Goal: Task Accomplishment & Management: Manage account settings

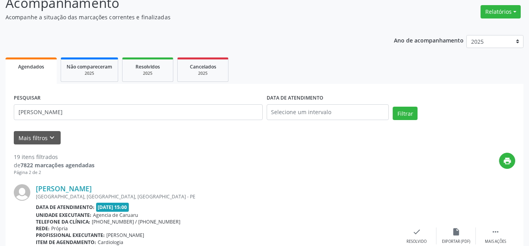
scroll to position [60, 0]
drag, startPoint x: 91, startPoint y: 109, endPoint x: 0, endPoint y: 106, distance: 90.7
click at [45, 138] on button "Mais filtros keyboard_arrow_down" at bounding box center [37, 138] width 47 height 14
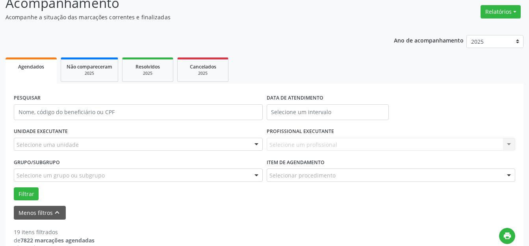
click at [82, 143] on div "Selecione uma unidade" at bounding box center [138, 144] width 249 height 13
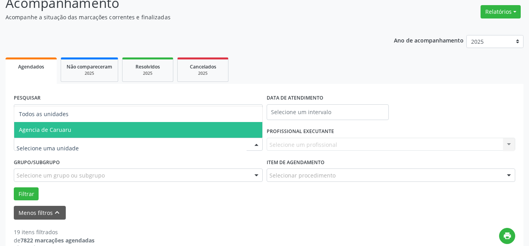
click at [91, 132] on span "Agencia de Caruaru" at bounding box center [138, 130] width 248 height 16
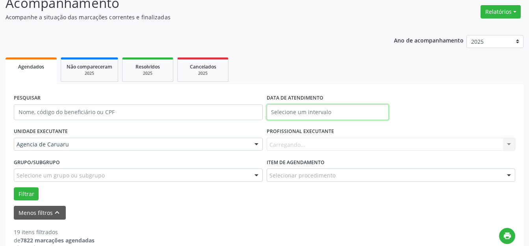
click at [315, 111] on input "text" at bounding box center [328, 112] width 123 height 16
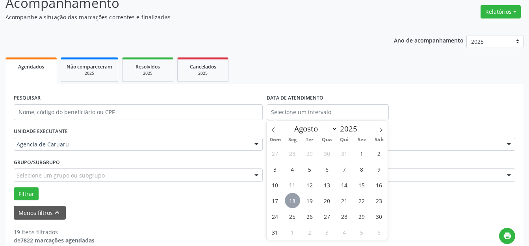
click at [290, 195] on span "18" at bounding box center [292, 200] width 15 height 15
type input "[DATE]"
click at [290, 195] on span "18" at bounding box center [292, 200] width 15 height 15
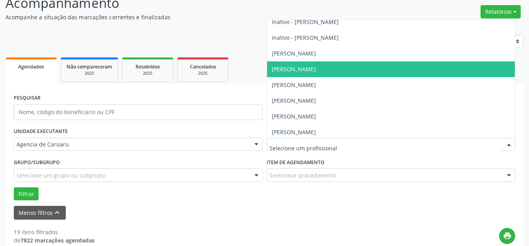
scroll to position [197, 0]
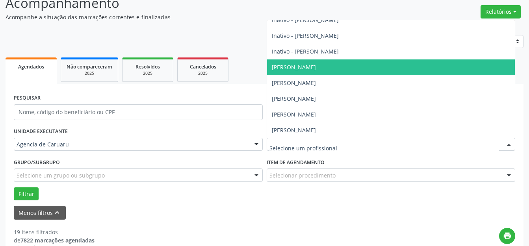
click at [307, 61] on span "[PERSON_NAME]" at bounding box center [391, 68] width 248 height 16
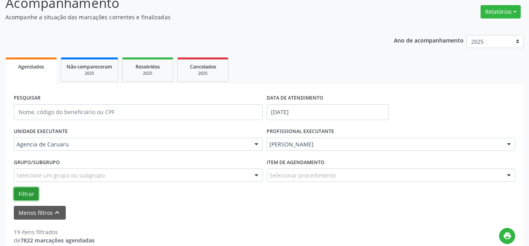
click at [27, 193] on button "Filtrar" at bounding box center [26, 194] width 25 height 13
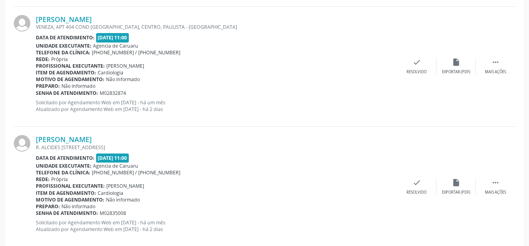
scroll to position [1906, 0]
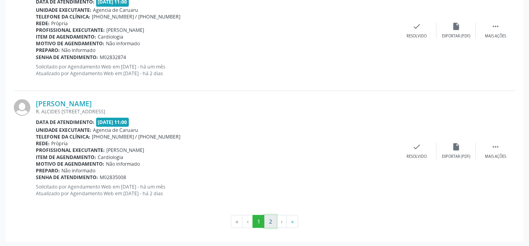
click at [274, 220] on button "2" at bounding box center [270, 221] width 12 height 13
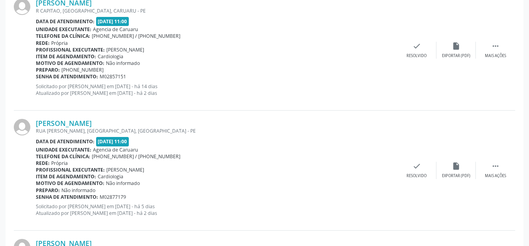
scroll to position [1024, 0]
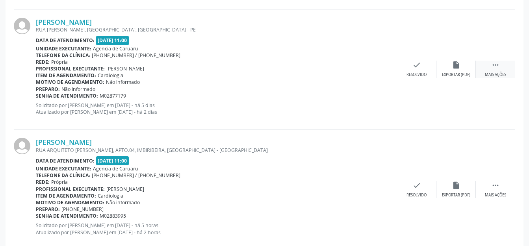
click at [499, 68] on icon "" at bounding box center [495, 65] width 9 height 9
click at [454, 73] on div "Não compareceu" at bounding box center [456, 75] width 34 height 6
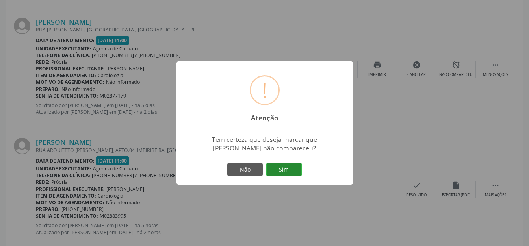
click at [285, 169] on button "Sim" at bounding box center [283, 169] width 35 height 13
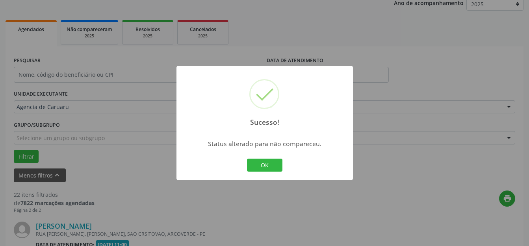
scroll to position [943, 0]
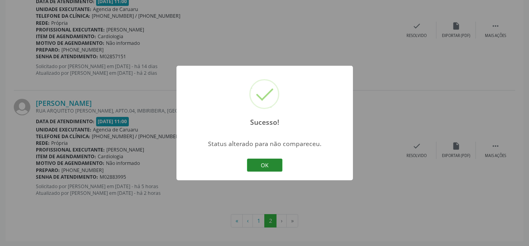
click at [248, 169] on button "OK" at bounding box center [264, 165] width 35 height 13
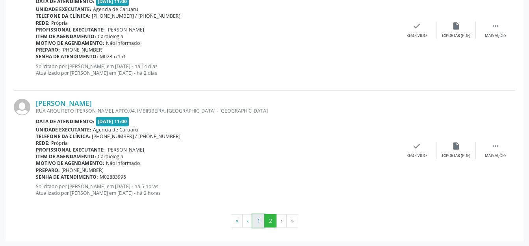
click at [259, 220] on button "1" at bounding box center [259, 220] width 12 height 13
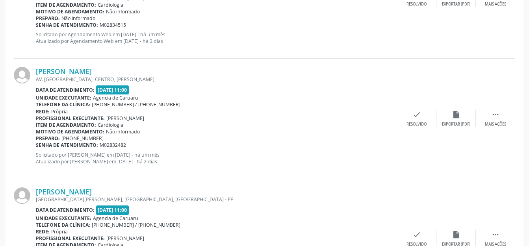
scroll to position [881, 0]
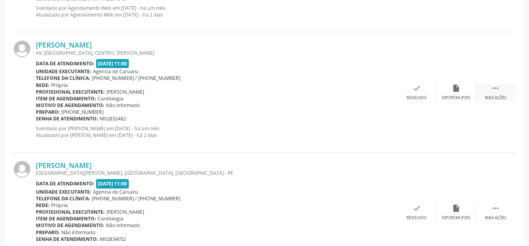
click at [495, 93] on div " Mais ações" at bounding box center [495, 92] width 39 height 17
click at [451, 97] on div "Não compareceu" at bounding box center [456, 98] width 34 height 6
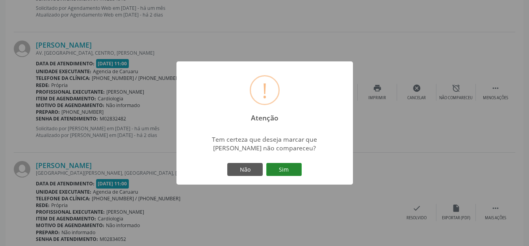
click at [292, 165] on button "Sim" at bounding box center [283, 169] width 35 height 13
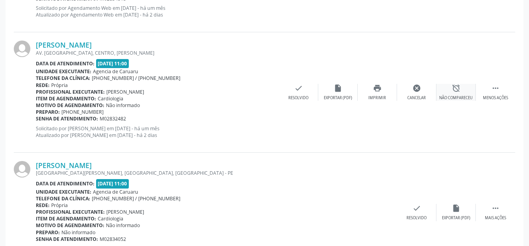
click at [443, 97] on div "Não compareceu" at bounding box center [456, 98] width 34 height 6
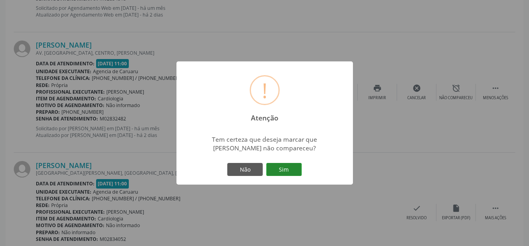
click at [281, 168] on button "Sim" at bounding box center [283, 169] width 35 height 13
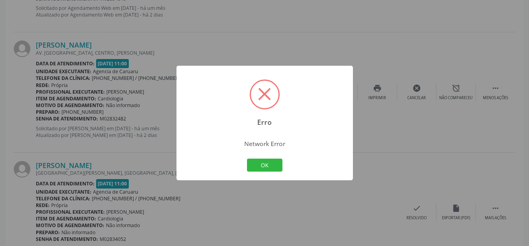
click at [267, 154] on div "Erro × Network Error OK Cancel" at bounding box center [265, 123] width 177 height 115
click at [268, 165] on button "OK" at bounding box center [264, 165] width 35 height 13
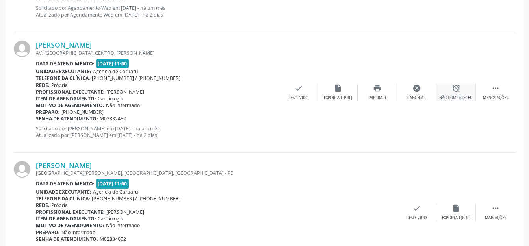
click at [467, 91] on div "alarm_off Não compareceu" at bounding box center [456, 92] width 39 height 17
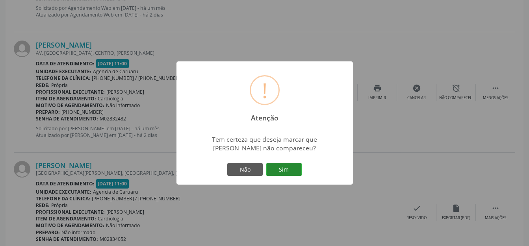
click at [283, 166] on button "Sim" at bounding box center [283, 169] width 35 height 13
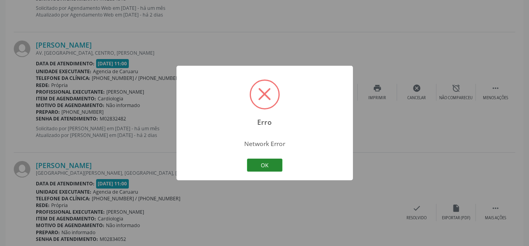
click at [264, 166] on button "OK" at bounding box center [264, 165] width 35 height 13
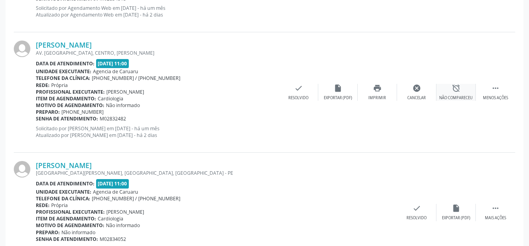
click at [461, 94] on div "alarm_off Não compareceu" at bounding box center [456, 92] width 39 height 17
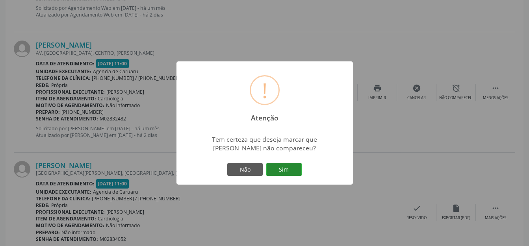
click at [288, 171] on button "Sim" at bounding box center [283, 169] width 35 height 13
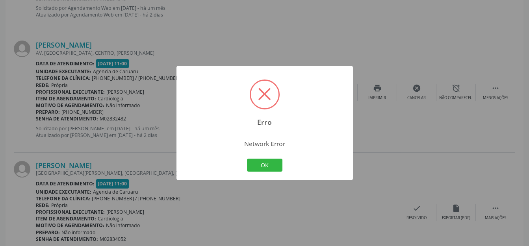
click at [442, 180] on div "Erro × Network Error OK Cancel" at bounding box center [264, 123] width 529 height 246
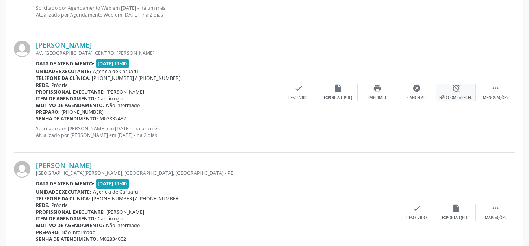
click at [451, 87] on div "alarm_off Não compareceu" at bounding box center [456, 92] width 39 height 17
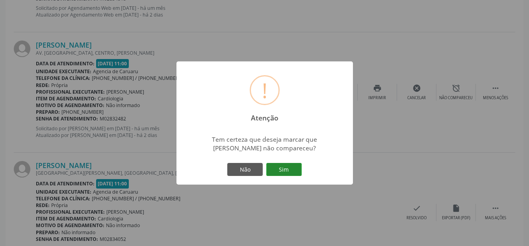
click at [287, 169] on button "Sim" at bounding box center [283, 169] width 35 height 13
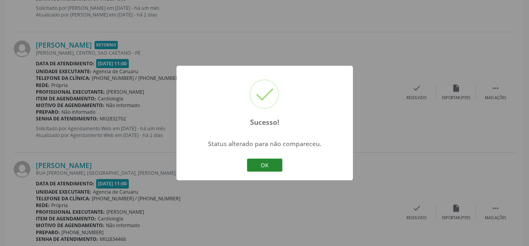
click at [280, 168] on button "OK" at bounding box center [264, 165] width 35 height 13
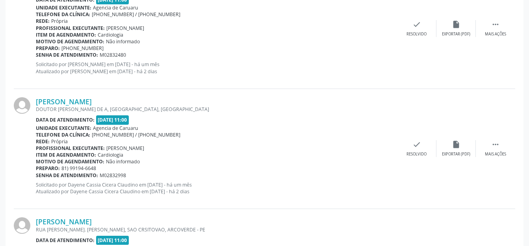
scroll to position [1669, 0]
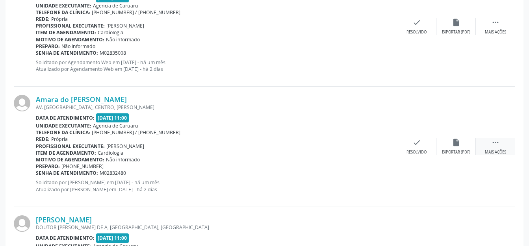
click at [488, 142] on div " Mais ações" at bounding box center [495, 146] width 39 height 17
click at [469, 144] on div "alarm_off Não compareceu" at bounding box center [456, 146] width 39 height 17
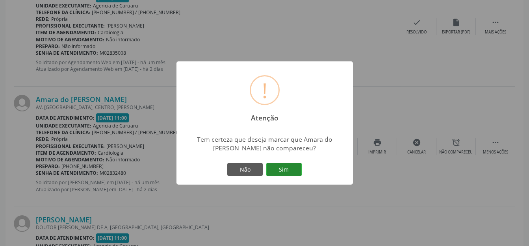
click at [298, 173] on button "Sim" at bounding box center [283, 169] width 35 height 13
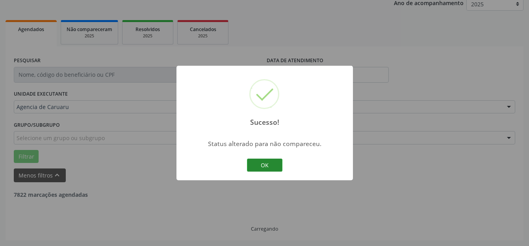
scroll to position [98, 0]
click at [252, 165] on button "OK" at bounding box center [264, 165] width 35 height 13
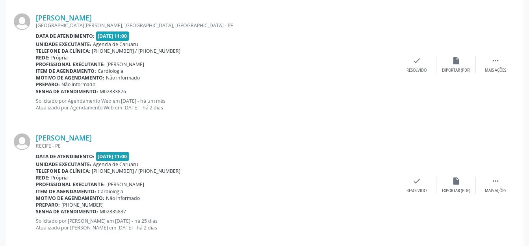
scroll to position [1906, 0]
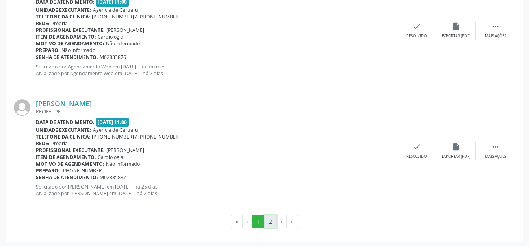
click at [271, 219] on button "2" at bounding box center [270, 221] width 12 height 13
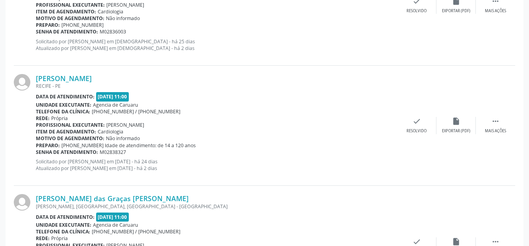
scroll to position [309, 0]
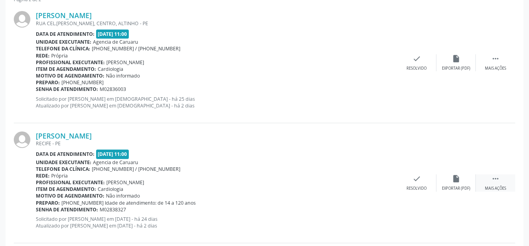
click at [493, 184] on div " Mais ações" at bounding box center [495, 183] width 39 height 17
click at [462, 184] on div "alarm_off Não compareceu" at bounding box center [456, 183] width 39 height 17
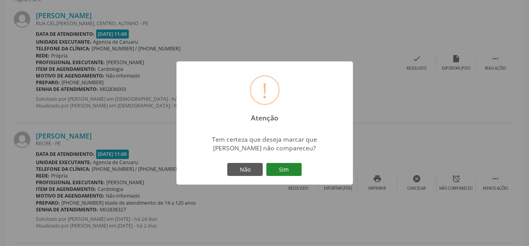
click at [291, 171] on button "Sim" at bounding box center [283, 169] width 35 height 13
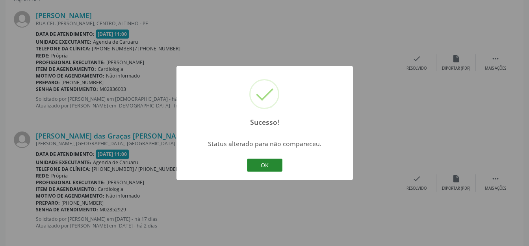
click at [271, 168] on button "OK" at bounding box center [264, 165] width 35 height 13
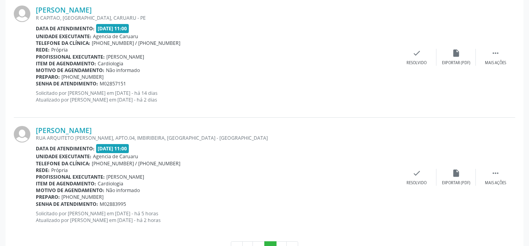
scroll to position [583, 0]
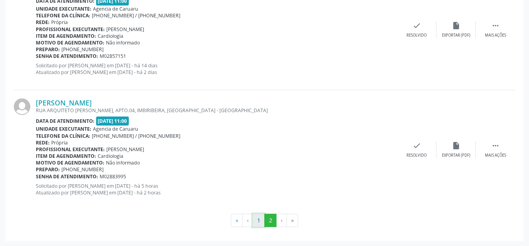
click at [260, 220] on button "1" at bounding box center [259, 220] width 12 height 13
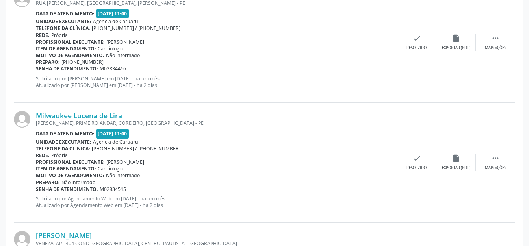
scroll to position [526, 0]
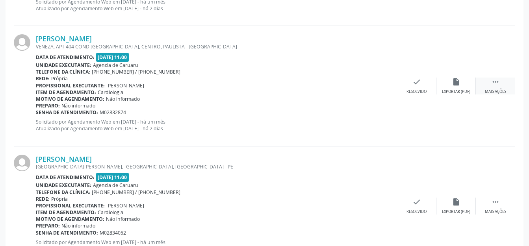
click at [499, 82] on icon "" at bounding box center [495, 82] width 9 height 9
click at [475, 87] on div "alarm_off Não compareceu" at bounding box center [456, 86] width 39 height 17
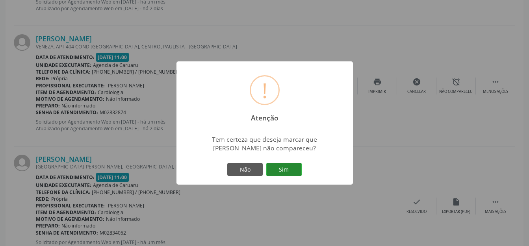
click at [291, 166] on button "Sim" at bounding box center [283, 169] width 35 height 13
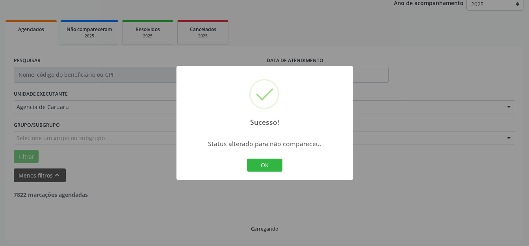
scroll to position [98, 0]
click at [271, 164] on button "OK" at bounding box center [264, 165] width 35 height 13
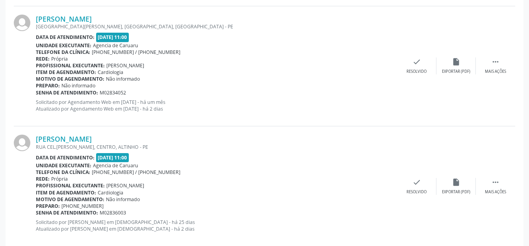
scroll to position [1906, 0]
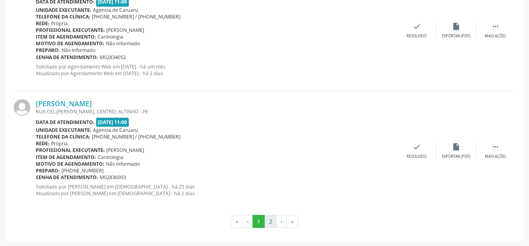
click at [272, 220] on button "2" at bounding box center [270, 221] width 12 height 13
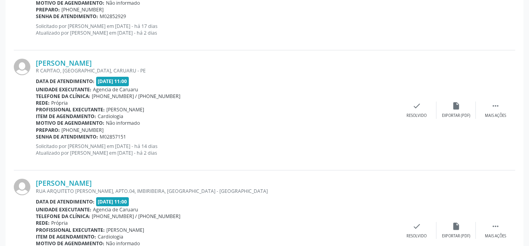
scroll to position [462, 0]
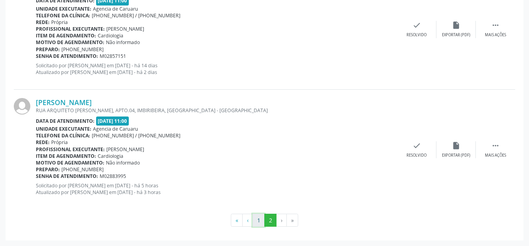
click at [253, 218] on button "1" at bounding box center [259, 220] width 12 height 13
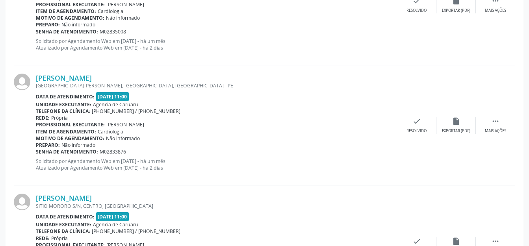
scroll to position [1487, 0]
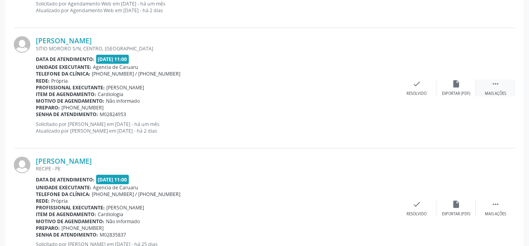
click at [488, 82] on div " Mais ações" at bounding box center [495, 88] width 39 height 17
click at [471, 87] on div "alarm_off Não compareceu" at bounding box center [456, 88] width 39 height 17
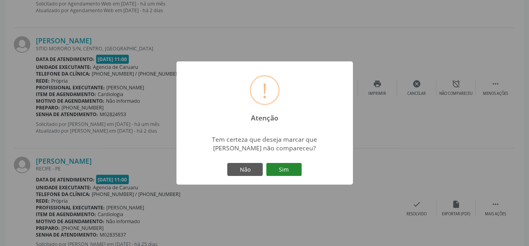
click at [285, 169] on button "Sim" at bounding box center [283, 169] width 35 height 13
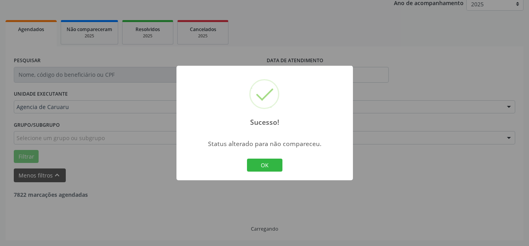
scroll to position [98, 0]
click at [277, 162] on button "OK" at bounding box center [264, 165] width 35 height 13
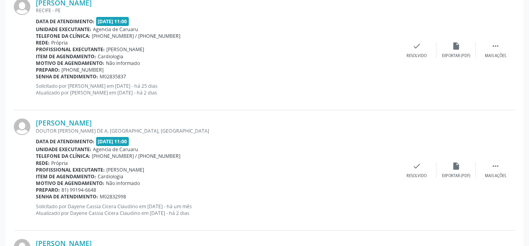
scroll to position [841, 0]
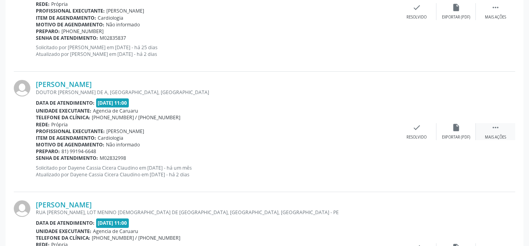
click at [493, 133] on div " Mais ações" at bounding box center [495, 131] width 39 height 17
click at [458, 124] on icon "alarm_off" at bounding box center [456, 127] width 9 height 9
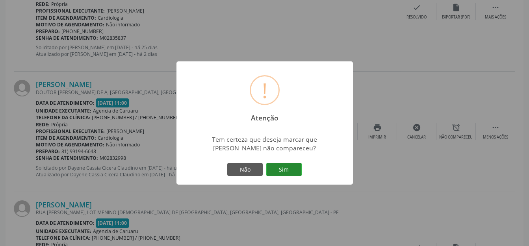
click at [296, 165] on button "Sim" at bounding box center [283, 169] width 35 height 13
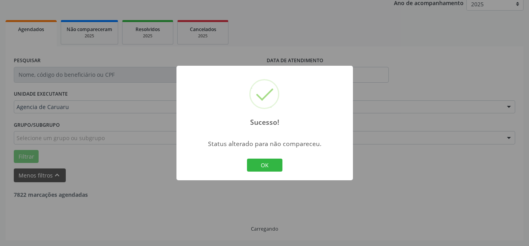
scroll to position [98, 0]
click at [267, 170] on button "OK" at bounding box center [264, 165] width 35 height 13
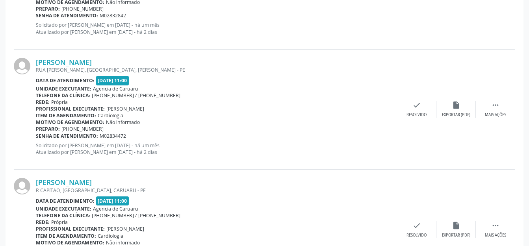
scroll to position [1906, 0]
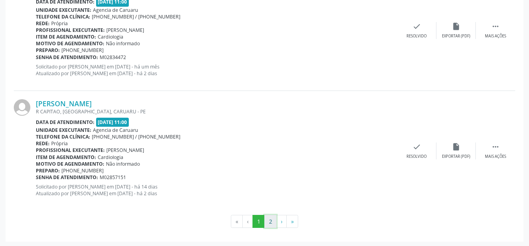
click at [271, 221] on button "2" at bounding box center [270, 221] width 12 height 13
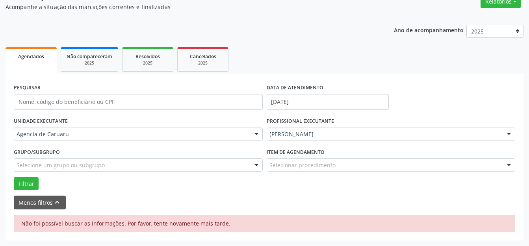
scroll to position [71, 0]
click at [37, 182] on button "Filtrar" at bounding box center [26, 183] width 25 height 13
click at [13, 185] on div "Filtrar" at bounding box center [265, 183] width 506 height 13
click at [30, 181] on button "Filtrar" at bounding box center [26, 183] width 25 height 13
click at [200, 223] on div "Não foi possível buscar as informações. Por favor, tente novamente mais tarde." at bounding box center [265, 223] width 502 height 17
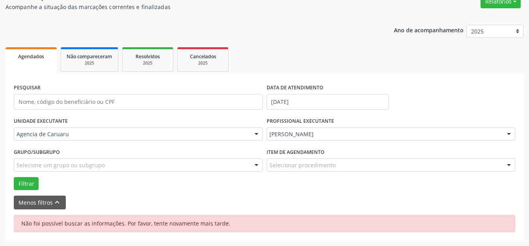
click at [217, 222] on div "Não foi possível buscar as informações. Por favor, tente novamente mais tarde." at bounding box center [265, 223] width 502 height 17
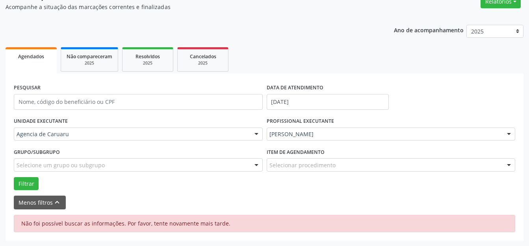
click at [229, 222] on div "Não foi possível buscar as informações. Por favor, tente novamente mais tarde." at bounding box center [265, 223] width 502 height 17
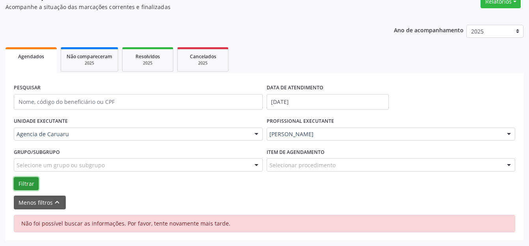
click at [27, 180] on button "Filtrar" at bounding box center [26, 183] width 25 height 13
click at [25, 186] on button "Filtrar" at bounding box center [26, 183] width 25 height 13
click at [28, 184] on button "Filtrar" at bounding box center [26, 183] width 25 height 13
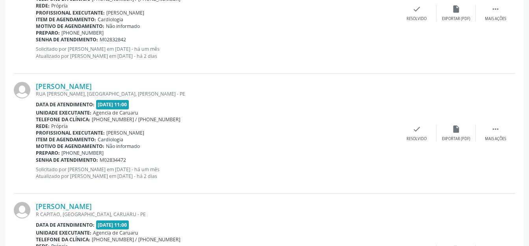
scroll to position [1906, 0]
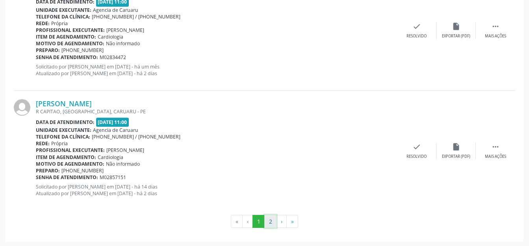
click at [271, 216] on button "2" at bounding box center [270, 221] width 12 height 13
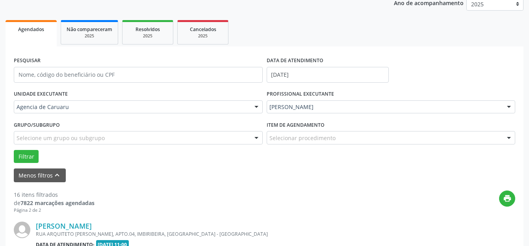
scroll to position [222, 0]
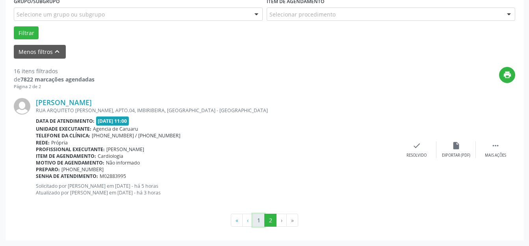
click at [259, 220] on button "1" at bounding box center [259, 220] width 12 height 13
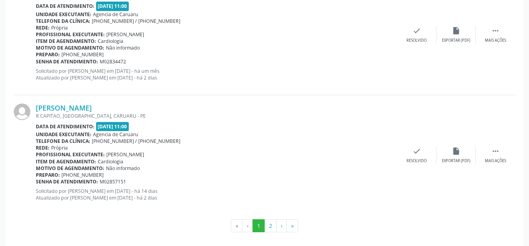
scroll to position [1906, 0]
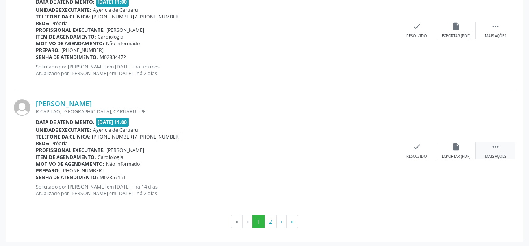
click at [486, 145] on div " Mais ações" at bounding box center [495, 151] width 39 height 17
click at [475, 145] on div "alarm_off Não compareceu" at bounding box center [456, 151] width 39 height 17
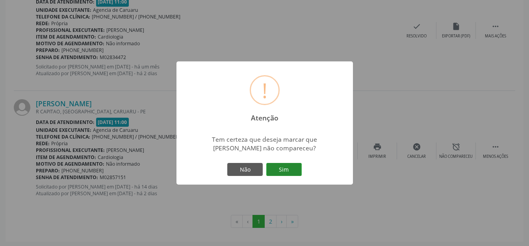
click at [291, 164] on button "Sim" at bounding box center [283, 169] width 35 height 13
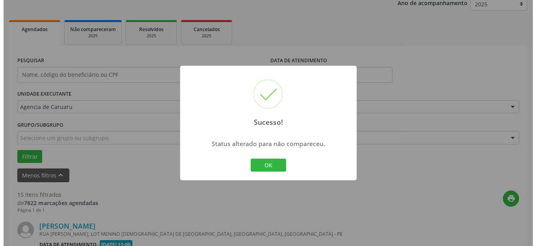
scroll to position [1883, 0]
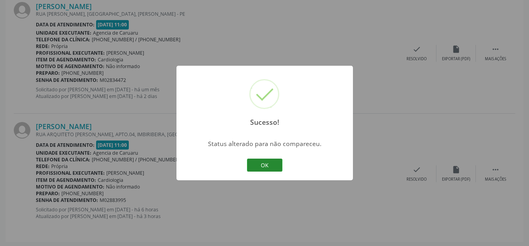
click at [271, 171] on button "OK" at bounding box center [264, 165] width 35 height 13
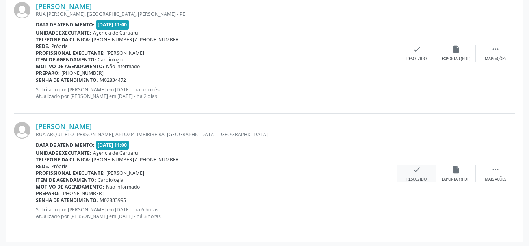
click at [413, 169] on icon "check" at bounding box center [417, 170] width 9 height 9
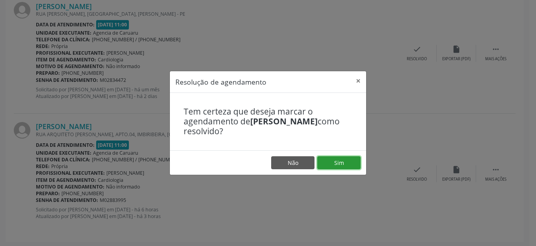
click at [348, 168] on button "Sim" at bounding box center [338, 162] width 43 height 13
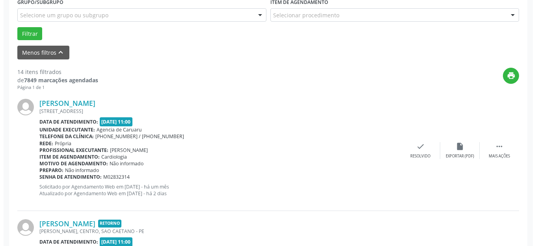
scroll to position [255, 0]
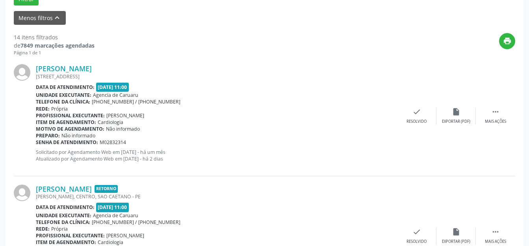
click at [413, 106] on div "[PERSON_NAME] [STREET_ADDRESS] Data de atendimento: [DATE] 11:00 Unidade execut…" at bounding box center [265, 116] width 502 height 120
click at [415, 121] on div "Resolvido" at bounding box center [417, 122] width 20 height 6
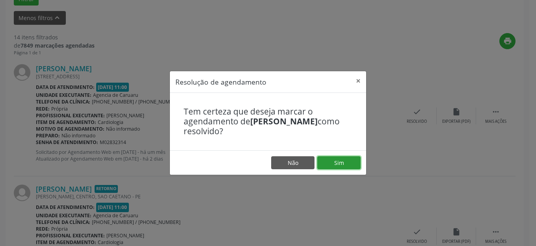
click at [337, 160] on button "Sim" at bounding box center [338, 162] width 43 height 13
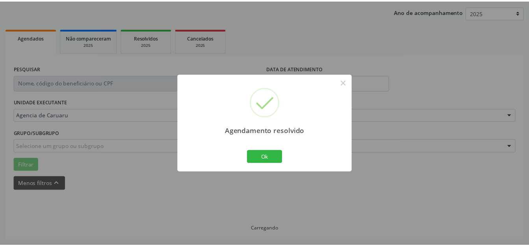
scroll to position [89, 0]
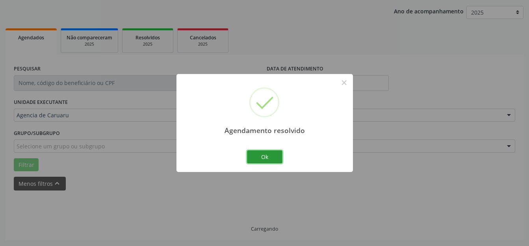
click at [280, 159] on button "Ok" at bounding box center [264, 157] width 35 height 13
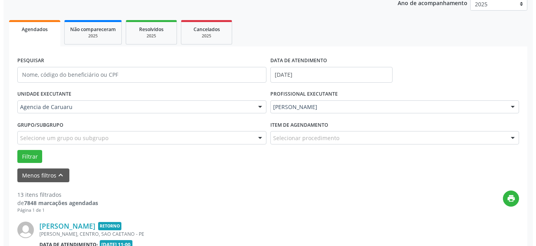
scroll to position [216, 0]
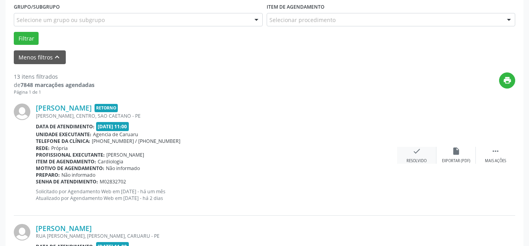
click at [409, 156] on div "check Resolvido" at bounding box center [416, 155] width 39 height 17
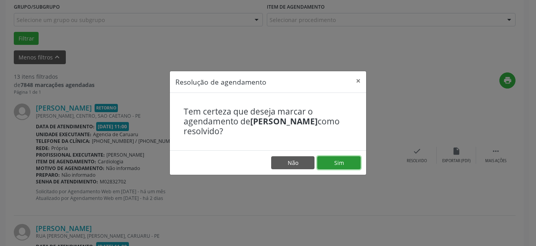
click at [338, 164] on button "Sim" at bounding box center [338, 162] width 43 height 13
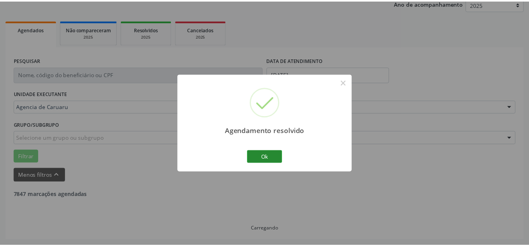
scroll to position [98, 0]
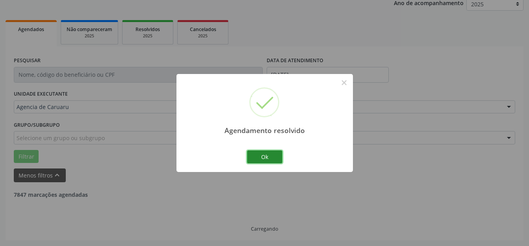
click at [274, 153] on button "Ok" at bounding box center [264, 157] width 35 height 13
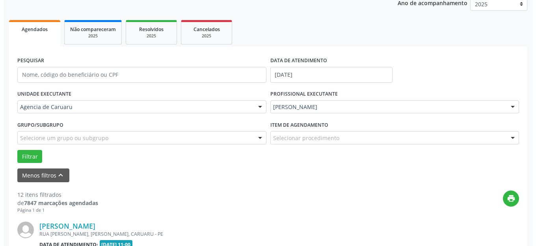
scroll to position [177, 0]
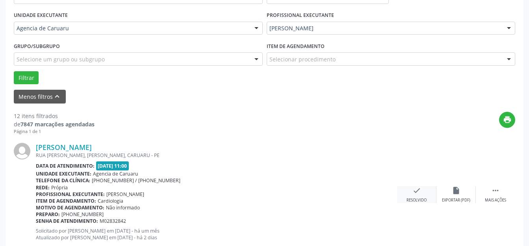
click at [426, 189] on div "check Resolvido" at bounding box center [416, 194] width 39 height 17
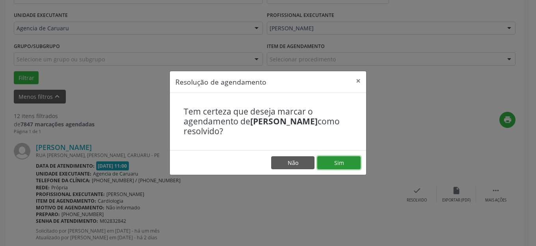
click at [337, 159] on button "Sim" at bounding box center [338, 162] width 43 height 13
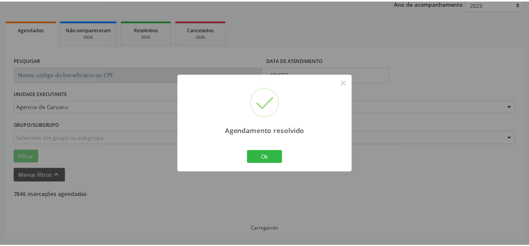
scroll to position [98, 0]
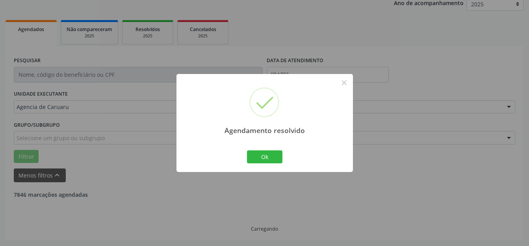
click at [242, 153] on div "Agendamento resolvido × Ok Cancel" at bounding box center [265, 123] width 177 height 98
click at [280, 152] on button "Ok" at bounding box center [264, 157] width 35 height 13
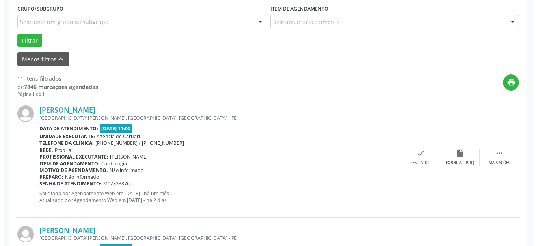
scroll to position [255, 0]
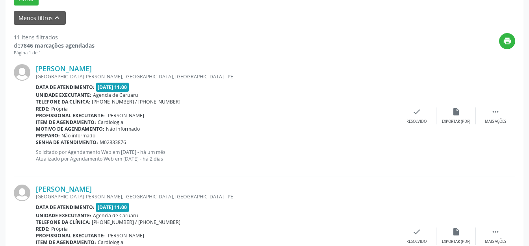
click at [396, 126] on div "Motivo de agendamento: Não informado" at bounding box center [216, 129] width 361 height 7
click at [413, 121] on div "Resolvido" at bounding box center [417, 122] width 20 height 6
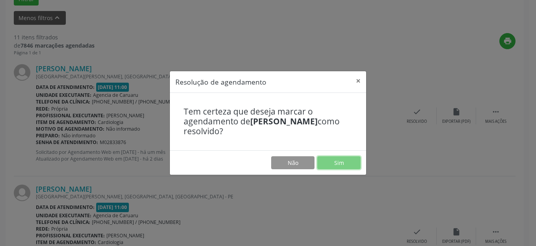
click at [338, 159] on button "Sim" at bounding box center [338, 162] width 43 height 13
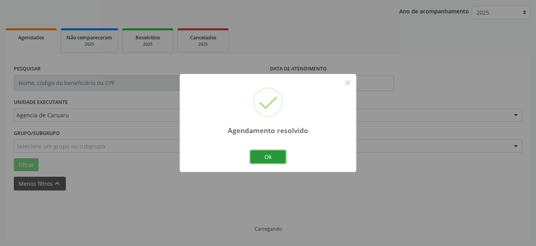
click at [261, 159] on button "Ok" at bounding box center [267, 157] width 35 height 13
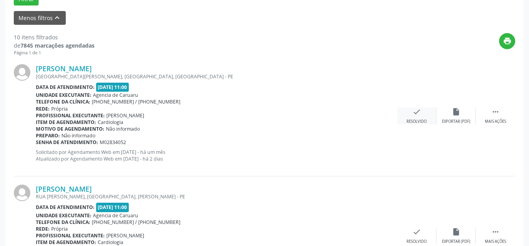
click at [421, 118] on div "check Resolvido" at bounding box center [416, 116] width 39 height 17
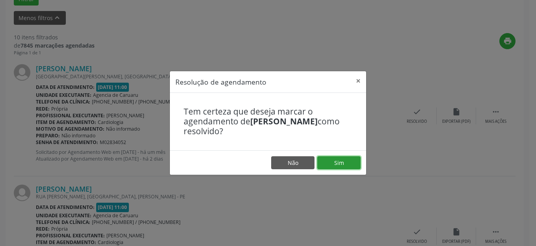
click at [330, 159] on button "Sim" at bounding box center [338, 162] width 43 height 13
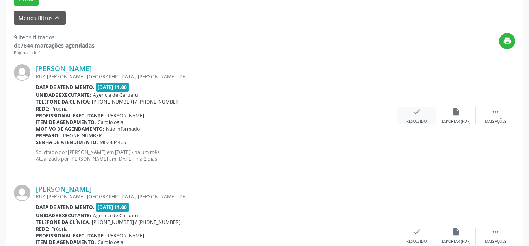
click at [421, 118] on div "check Resolvido" at bounding box center [416, 116] width 39 height 17
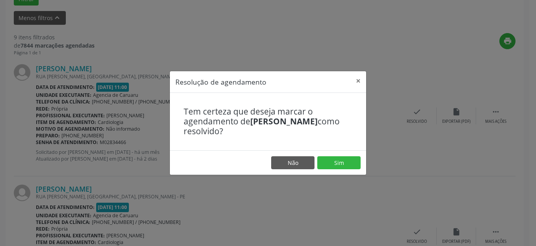
click at [333, 170] on footer "Não Sim" at bounding box center [268, 163] width 196 height 25
click at [337, 163] on button "Sim" at bounding box center [338, 162] width 43 height 13
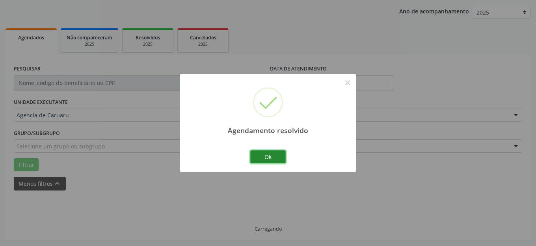
click at [268, 157] on button "Ok" at bounding box center [267, 157] width 35 height 13
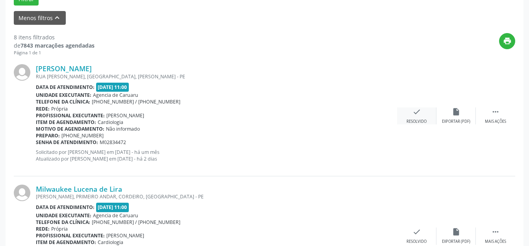
click at [428, 117] on div "check Resolvido" at bounding box center [416, 116] width 39 height 17
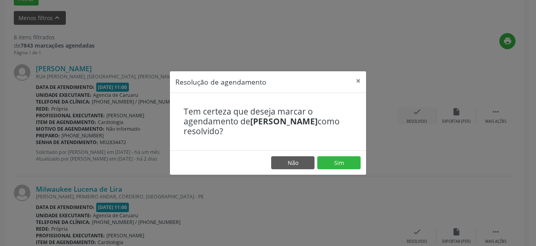
click at [362, 165] on footer "Não Sim" at bounding box center [268, 163] width 196 height 25
click at [351, 165] on button "Sim" at bounding box center [338, 162] width 43 height 13
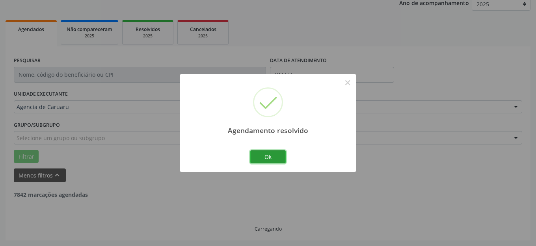
click at [281, 161] on button "Ok" at bounding box center [267, 157] width 35 height 13
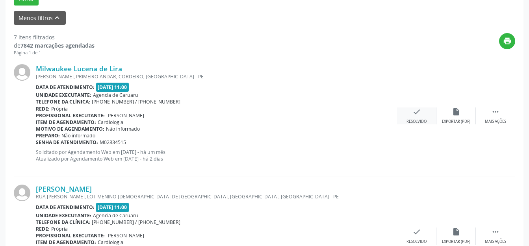
click at [424, 117] on div "check Resolvido" at bounding box center [416, 116] width 39 height 17
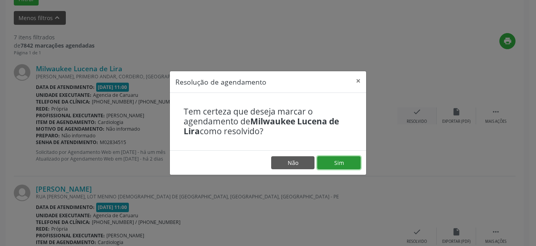
click at [349, 162] on button "Sim" at bounding box center [338, 162] width 43 height 13
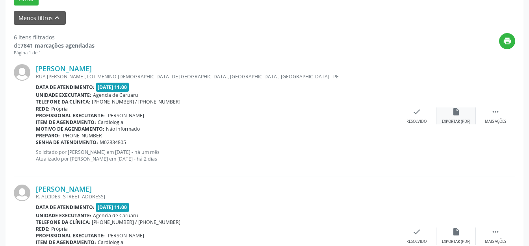
click at [439, 110] on div "insert_drive_file Exportar (PDF)" at bounding box center [456, 116] width 39 height 17
click at [428, 116] on div "check Resolvido" at bounding box center [416, 116] width 39 height 17
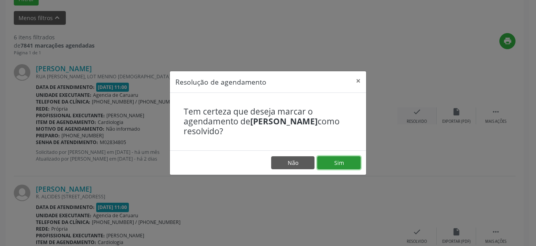
click at [343, 157] on button "Sim" at bounding box center [338, 162] width 43 height 13
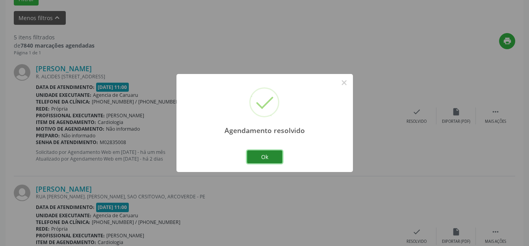
click at [276, 154] on button "Ok" at bounding box center [264, 157] width 35 height 13
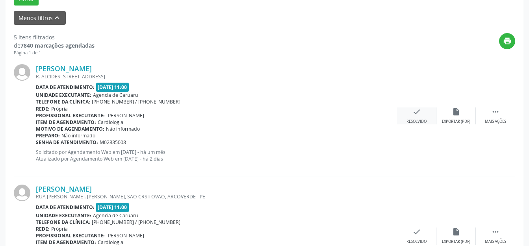
click at [415, 115] on icon "check" at bounding box center [417, 112] width 9 height 9
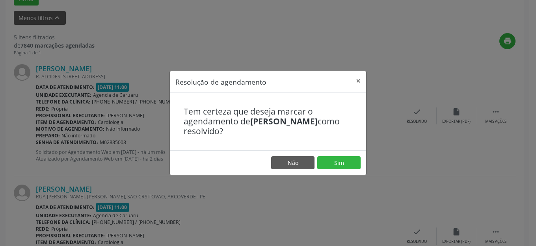
click at [340, 149] on div "Tem certeza que deseja marcar o agendamento de [PERSON_NAME] como resolvido?" at bounding box center [268, 122] width 196 height 58
click at [334, 165] on button "Sim" at bounding box center [338, 162] width 43 height 13
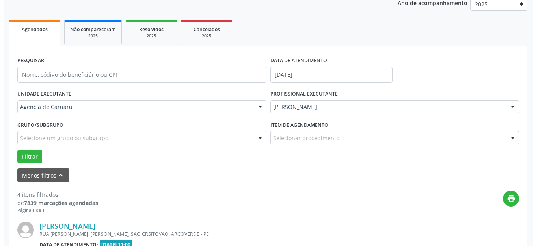
scroll to position [216, 0]
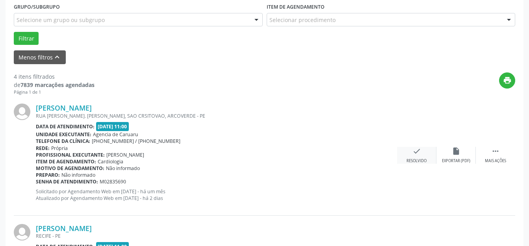
click at [434, 163] on div "check Resolvido" at bounding box center [416, 155] width 39 height 17
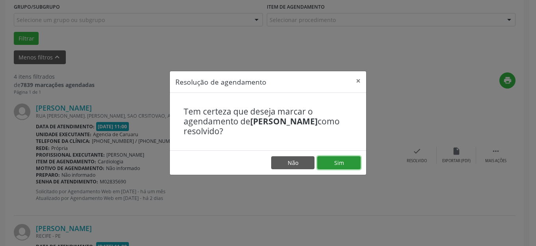
click at [352, 165] on button "Sim" at bounding box center [338, 162] width 43 height 13
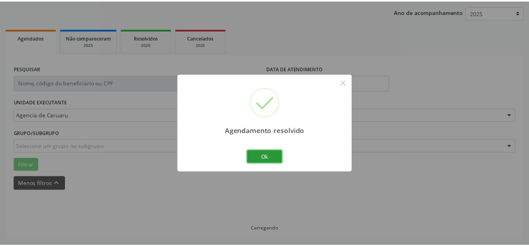
scroll to position [89, 0]
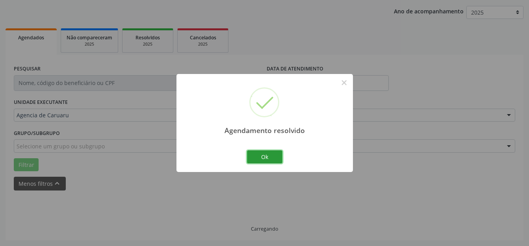
drag, startPoint x: 361, startPoint y: 160, endPoint x: 331, endPoint y: 156, distance: 30.2
click at [268, 161] on button "Ok" at bounding box center [264, 157] width 35 height 13
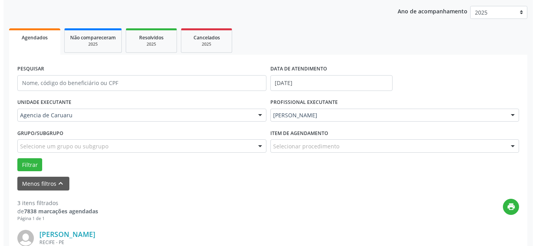
scroll to position [247, 0]
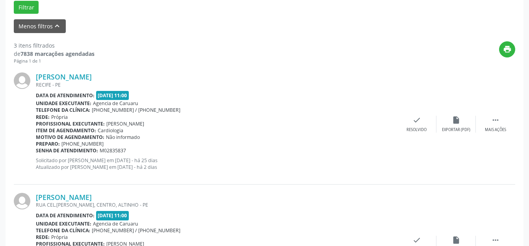
click at [417, 115] on div "[PERSON_NAME] [GEOGRAPHIC_DATA] - [GEOGRAPHIC_DATA] Data de atendimento: [DATE]…" at bounding box center [265, 124] width 502 height 120
click at [421, 120] on icon "check" at bounding box center [417, 120] width 9 height 9
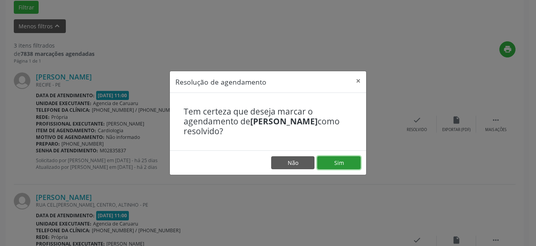
click at [341, 156] on button "Sim" at bounding box center [338, 162] width 43 height 13
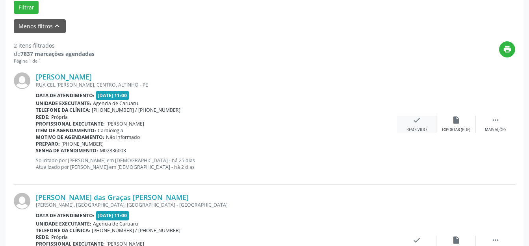
click at [419, 126] on div "check Resolvido" at bounding box center [416, 124] width 39 height 17
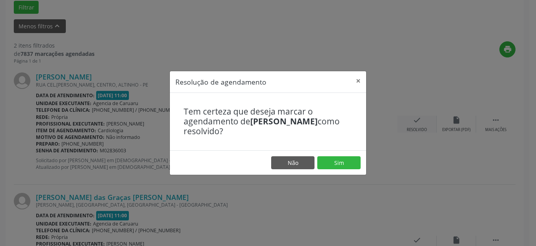
click at [330, 165] on button "Sim" at bounding box center [338, 162] width 43 height 13
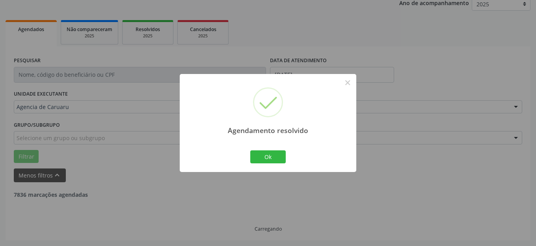
click at [274, 154] on button "Ok" at bounding box center [267, 157] width 35 height 13
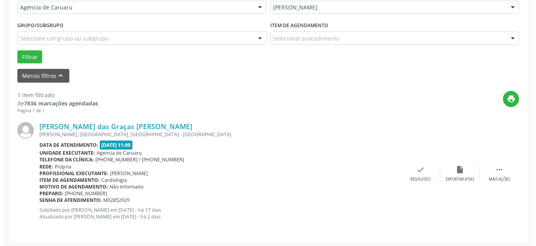
scroll to position [199, 0]
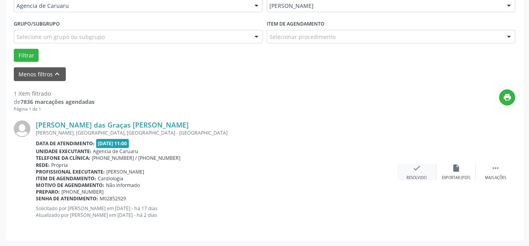
click at [412, 170] on div "check Resolvido" at bounding box center [416, 172] width 39 height 17
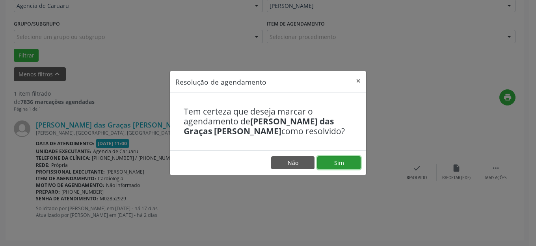
click at [340, 166] on button "Sim" at bounding box center [338, 162] width 43 height 13
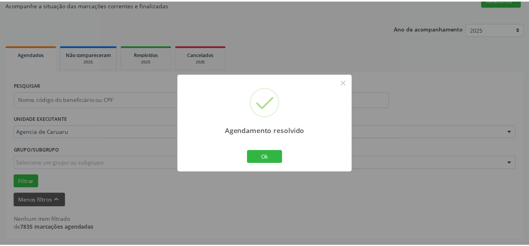
scroll to position [73, 0]
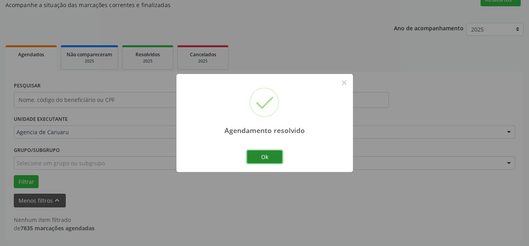
click at [265, 158] on button "Ok" at bounding box center [264, 157] width 35 height 13
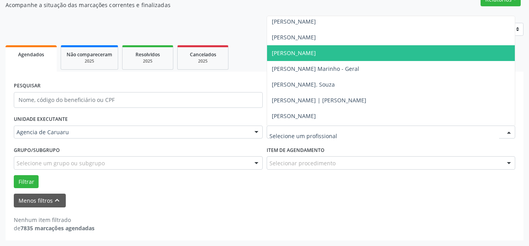
scroll to position [474, 0]
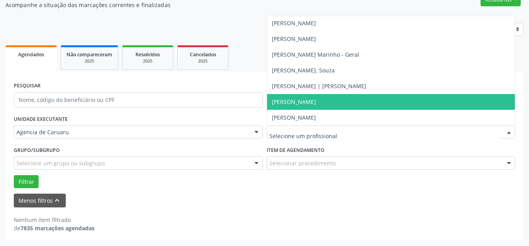
click at [301, 99] on span "[PERSON_NAME]" at bounding box center [294, 101] width 44 height 7
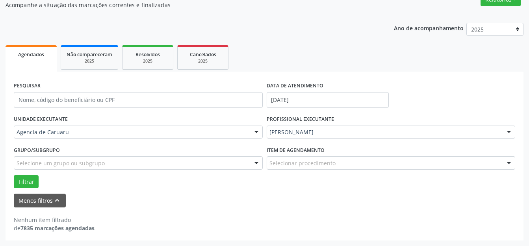
click at [40, 170] on div "UNIDADE EXECUTANTE Agencia de Caruaru Todos as unidades Agencia de Caruaru Nenh…" at bounding box center [265, 151] width 506 height 75
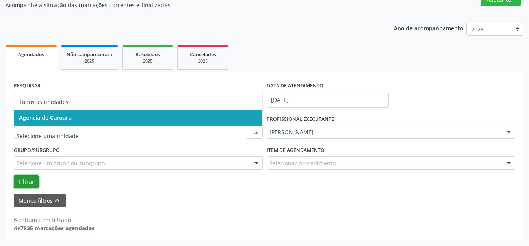
click at [32, 182] on button "Filtrar" at bounding box center [26, 181] width 25 height 13
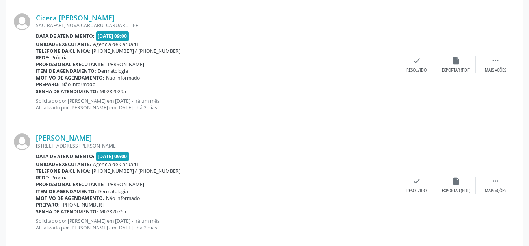
scroll to position [1906, 0]
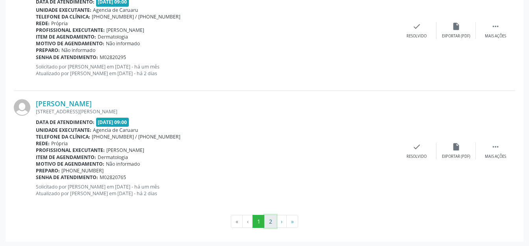
click at [267, 220] on button "2" at bounding box center [270, 221] width 12 height 13
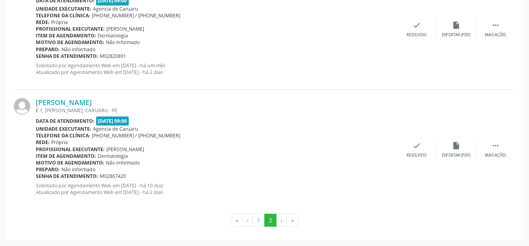
scroll to position [0, 0]
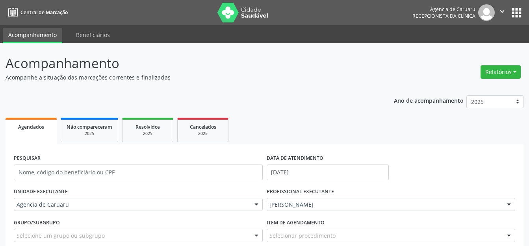
click at [494, 62] on div "Relatórios Agendamentos Procedimentos realizados" at bounding box center [501, 68] width 46 height 28
click at [496, 72] on button "Relatórios" at bounding box center [501, 71] width 40 height 13
click at [456, 88] on link "Agendamentos" at bounding box center [479, 89] width 85 height 11
select select "7"
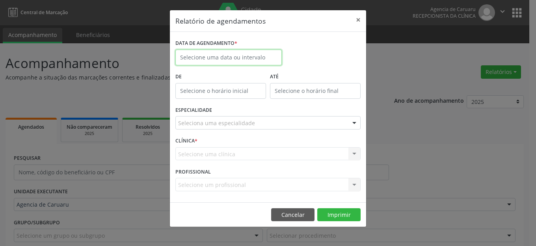
click at [206, 54] on input "text" at bounding box center [228, 58] width 106 height 16
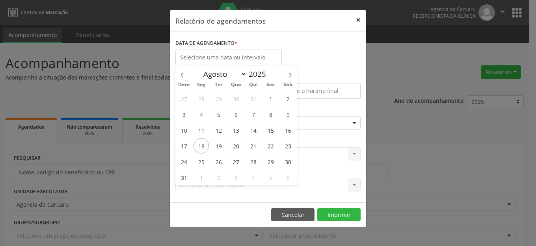
click at [360, 17] on button "×" at bounding box center [358, 19] width 16 height 19
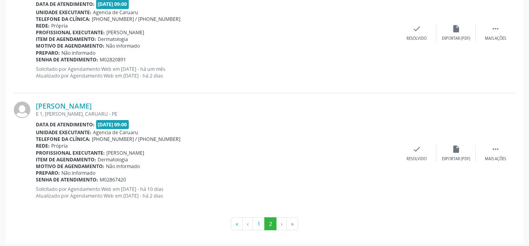
scroll to position [462, 0]
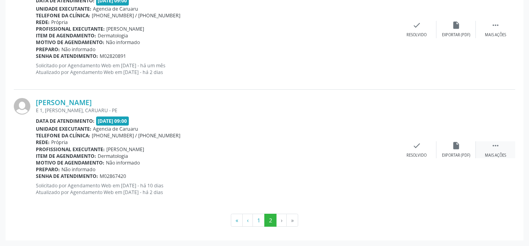
click at [495, 147] on icon "" at bounding box center [495, 145] width 9 height 9
click at [457, 147] on icon "alarm_off" at bounding box center [456, 145] width 9 height 9
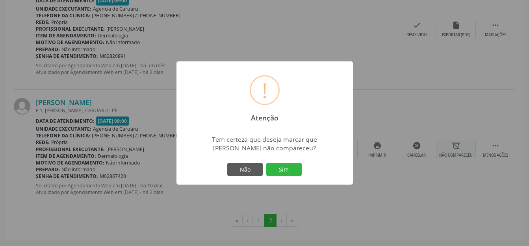
click at [282, 172] on button "Sim" at bounding box center [283, 169] width 35 height 13
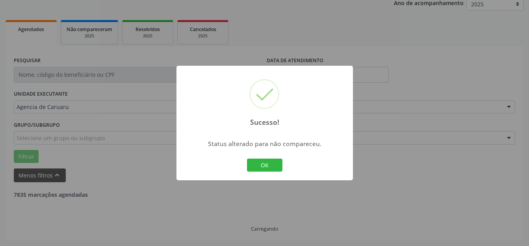
scroll to position [98, 0]
click at [272, 160] on button "OK" at bounding box center [264, 165] width 35 height 13
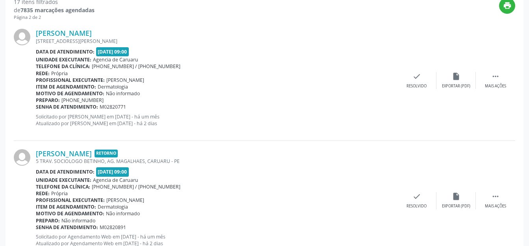
scroll to position [223, 0]
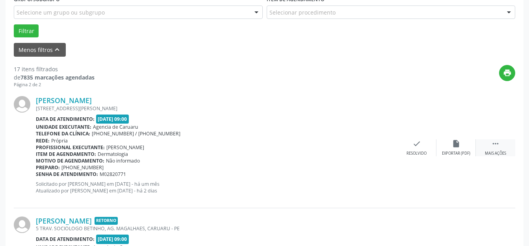
click at [495, 145] on icon "" at bounding box center [495, 144] width 9 height 9
click at [462, 149] on div "alarm_off Não compareceu" at bounding box center [456, 148] width 39 height 17
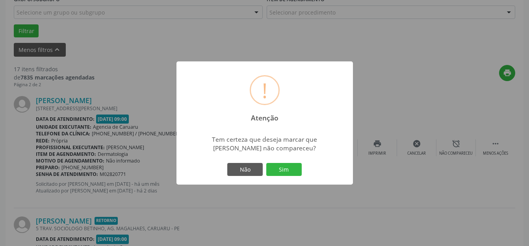
drag, startPoint x: 462, startPoint y: 149, endPoint x: 274, endPoint y: 166, distance: 189.2
click at [274, 164] on button "Sim" at bounding box center [283, 169] width 35 height 13
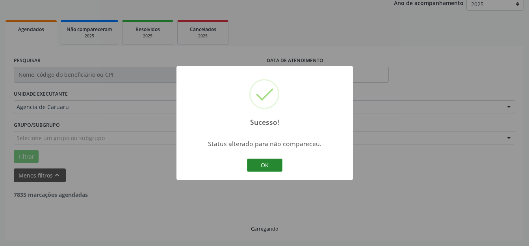
scroll to position [222, 0]
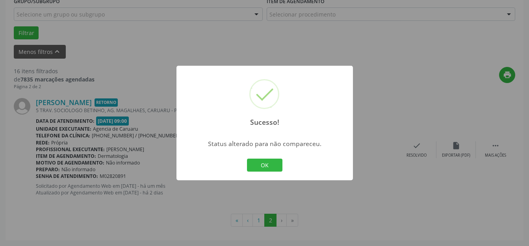
drag, startPoint x: 262, startPoint y: 166, endPoint x: 261, endPoint y: 175, distance: 8.7
click at [261, 170] on button "OK" at bounding box center [264, 165] width 35 height 13
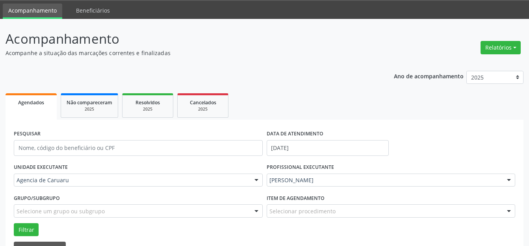
scroll to position [0, 0]
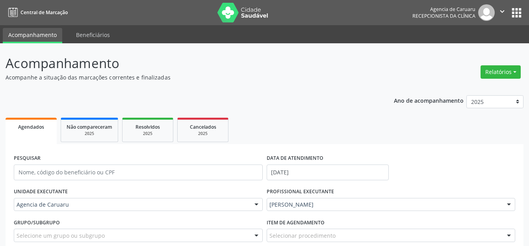
click at [523, 71] on div "Relatórios Agendamentos Procedimentos realizados" at bounding box center [501, 72] width 46 height 19
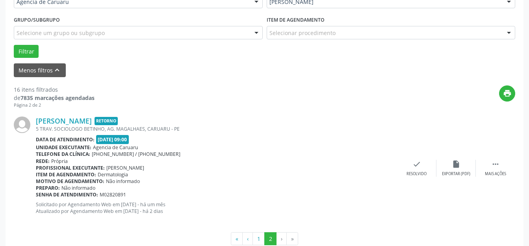
scroll to position [222, 0]
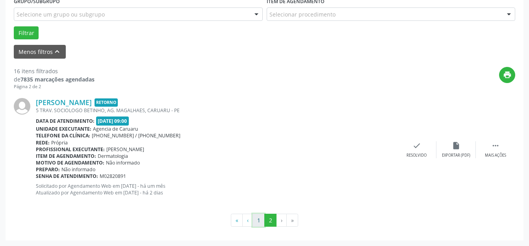
click at [255, 220] on button "1" at bounding box center [259, 220] width 12 height 13
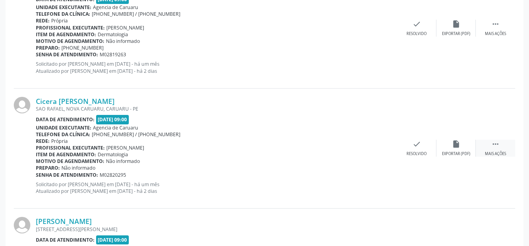
scroll to position [1787, 0]
click at [493, 147] on icon "" at bounding box center [495, 144] width 9 height 9
click at [461, 144] on div "alarm_off Não compareceu" at bounding box center [456, 148] width 39 height 17
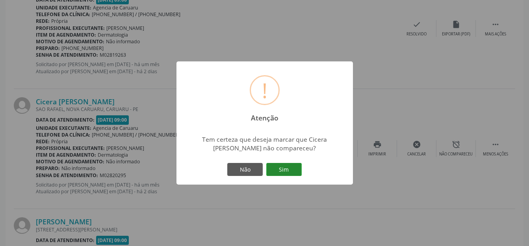
click at [284, 166] on button "Sim" at bounding box center [283, 169] width 35 height 13
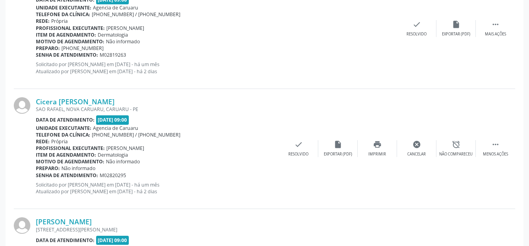
scroll to position [98, 0]
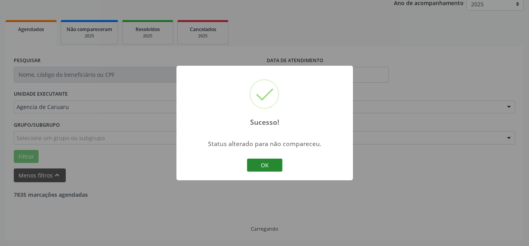
click at [274, 161] on button "OK" at bounding box center [264, 165] width 35 height 13
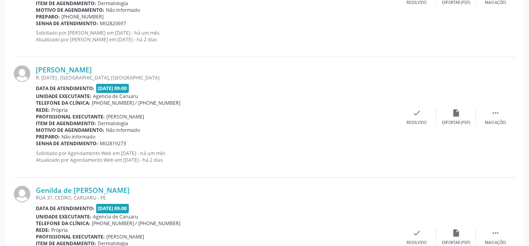
scroll to position [965, 0]
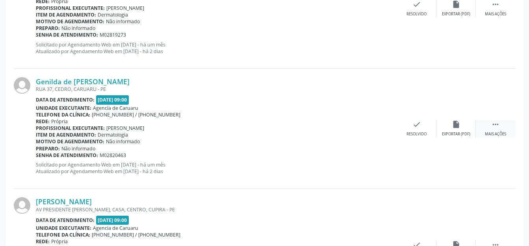
click at [496, 127] on icon "" at bounding box center [495, 124] width 9 height 9
click at [460, 128] on icon "alarm_off" at bounding box center [456, 124] width 9 height 9
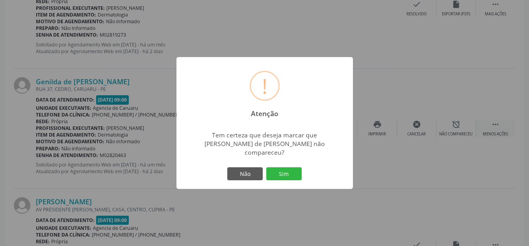
click at [297, 168] on button "Sim" at bounding box center [283, 174] width 35 height 13
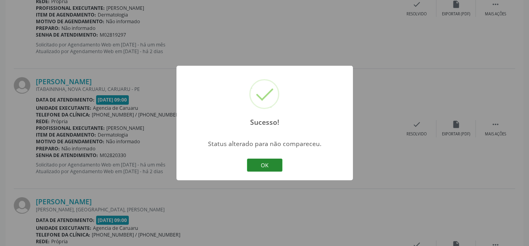
click at [269, 169] on button "OK" at bounding box center [264, 165] width 35 height 13
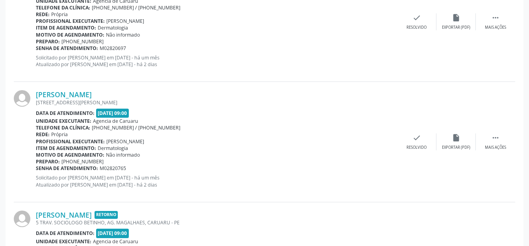
scroll to position [1714, 0]
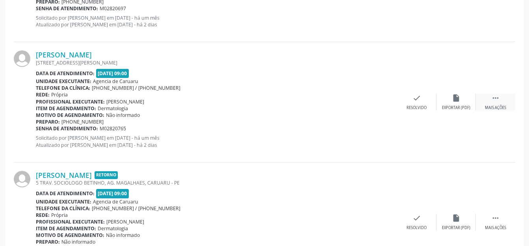
drag, startPoint x: 499, startPoint y: 98, endPoint x: 489, endPoint y: 99, distance: 9.9
click at [499, 98] on icon "" at bounding box center [495, 98] width 9 height 9
click at [470, 100] on div "alarm_off Não compareceu" at bounding box center [456, 102] width 39 height 17
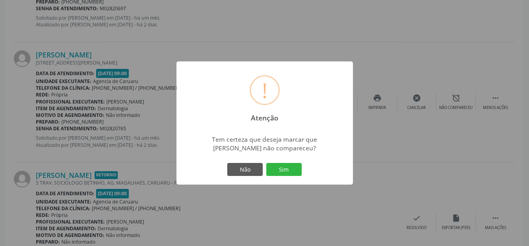
click at [289, 175] on button "Sim" at bounding box center [283, 169] width 35 height 13
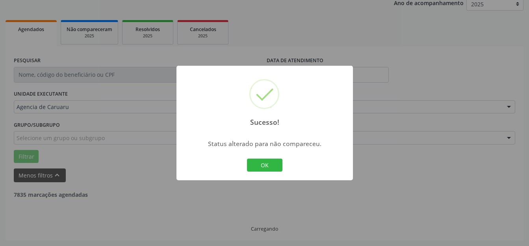
scroll to position [98, 0]
click at [266, 161] on button "OK" at bounding box center [264, 165] width 35 height 13
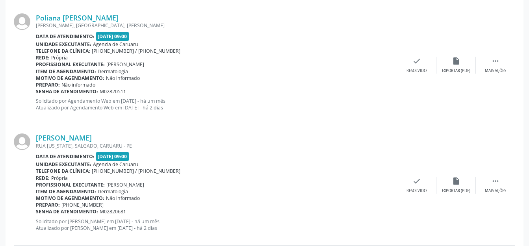
scroll to position [1398, 0]
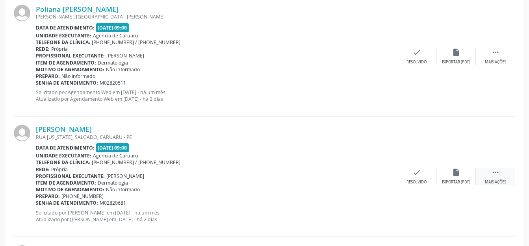
click at [495, 175] on icon "" at bounding box center [495, 172] width 9 height 9
click at [465, 172] on div "alarm_off Não compareceu" at bounding box center [456, 176] width 39 height 17
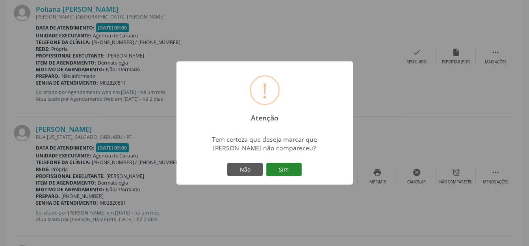
click at [284, 170] on button "Sim" at bounding box center [283, 169] width 35 height 13
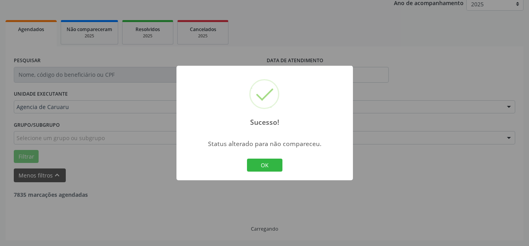
scroll to position [98, 0]
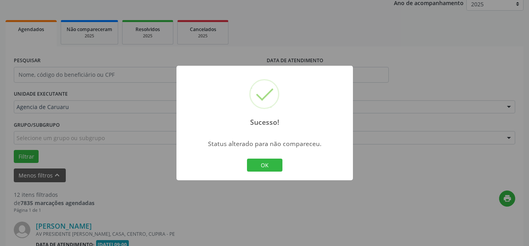
click at [257, 161] on button "OK" at bounding box center [264, 165] width 35 height 13
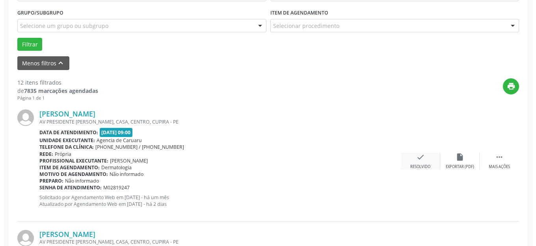
scroll to position [255, 0]
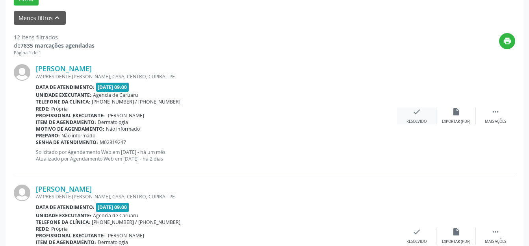
click at [400, 117] on div "check Resolvido" at bounding box center [416, 116] width 39 height 17
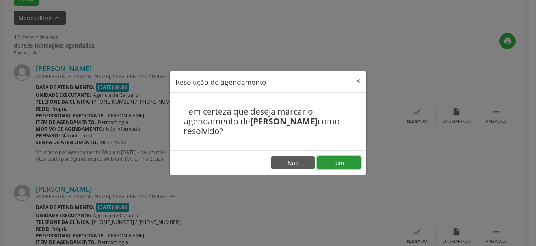
click at [341, 159] on button "Sim" at bounding box center [338, 162] width 43 height 13
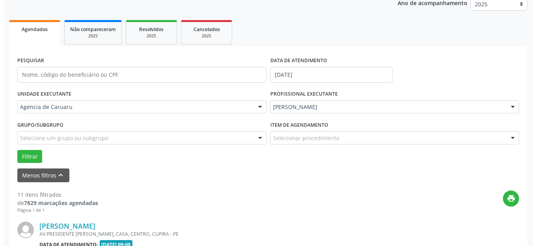
scroll to position [177, 0]
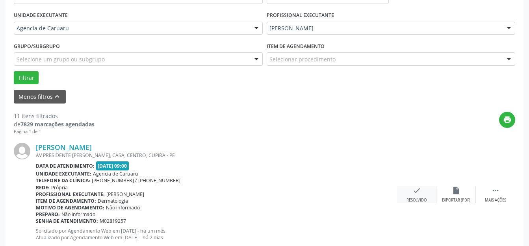
click at [416, 197] on div "check Resolvido" at bounding box center [416, 194] width 39 height 17
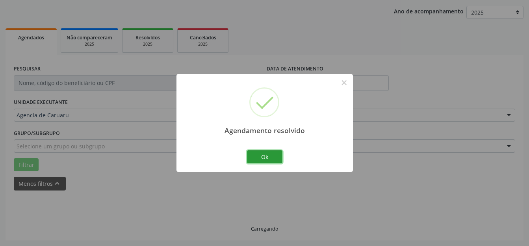
click at [277, 157] on button "Ok" at bounding box center [264, 157] width 35 height 13
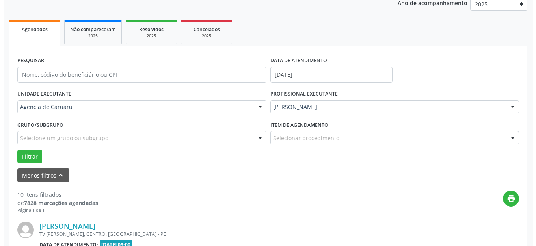
scroll to position [137, 0]
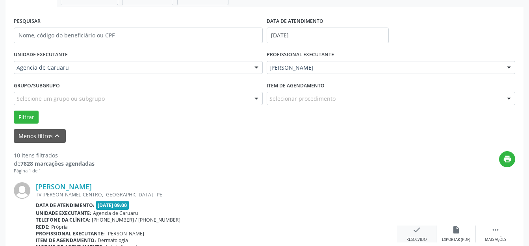
click at [418, 237] on div "Resolvido" at bounding box center [417, 240] width 20 height 6
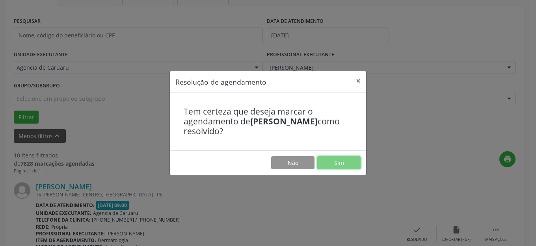
click at [321, 162] on button "Sim" at bounding box center [338, 162] width 43 height 13
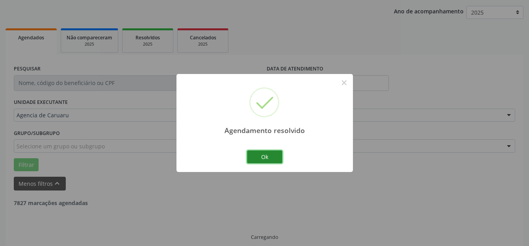
click at [264, 157] on button "Ok" at bounding box center [264, 157] width 35 height 13
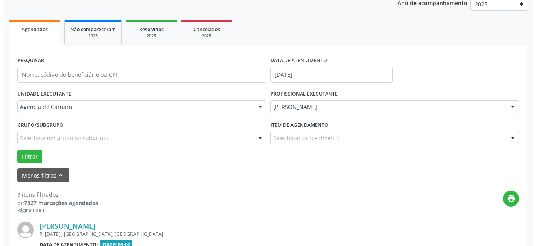
scroll to position [216, 0]
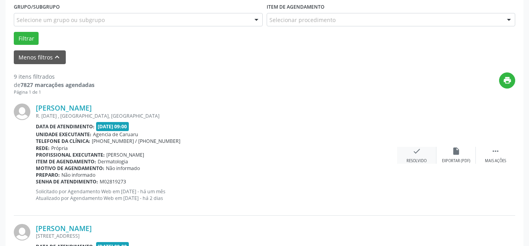
click at [401, 149] on div "check Resolvido" at bounding box center [416, 155] width 39 height 17
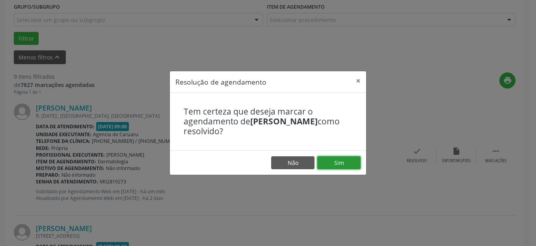
click at [358, 156] on button "Sim" at bounding box center [338, 162] width 43 height 13
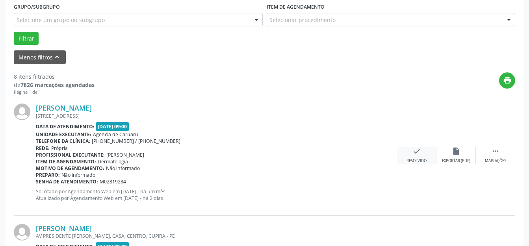
click at [419, 156] on div "check Resolvido" at bounding box center [416, 155] width 39 height 17
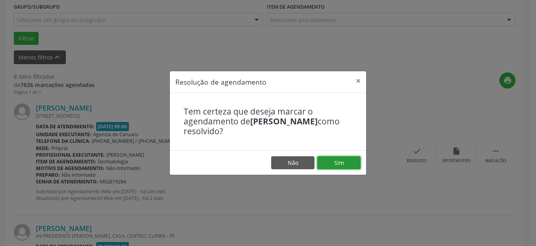
click at [359, 159] on button "Sim" at bounding box center [338, 162] width 43 height 13
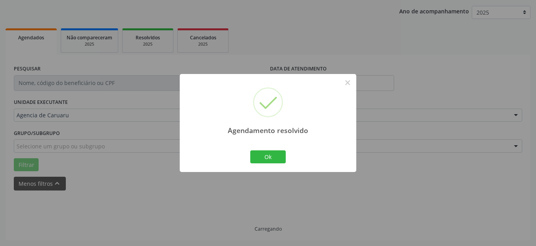
click at [275, 158] on div "Agendamento resolvido × Ok Cancel" at bounding box center [268, 123] width 536 height 246
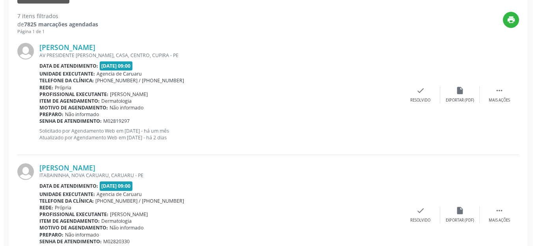
scroll to position [334, 0]
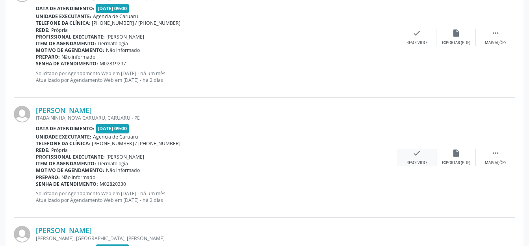
click at [409, 157] on div "check Resolvido" at bounding box center [416, 157] width 39 height 17
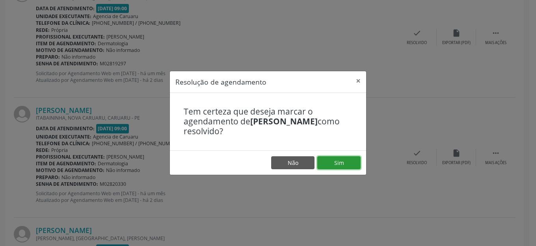
click at [346, 158] on button "Sim" at bounding box center [338, 162] width 43 height 13
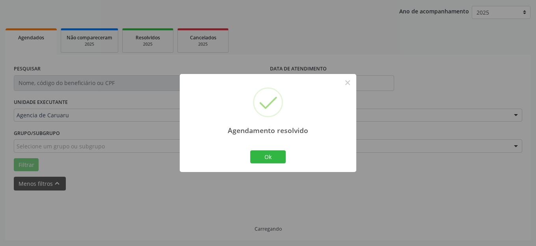
click at [267, 158] on div "Agendamento resolvido × Ok Cancel" at bounding box center [268, 123] width 536 height 246
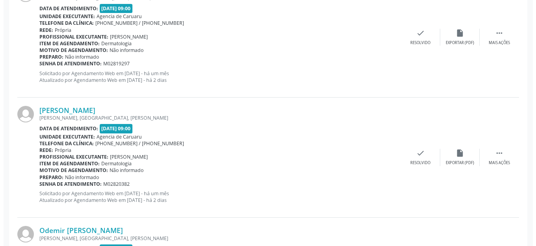
scroll to position [492, 0]
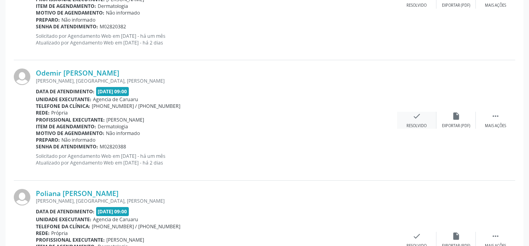
click at [419, 121] on div "check Resolvido" at bounding box center [416, 120] width 39 height 17
click at [424, 119] on div "check Resolvido" at bounding box center [416, 120] width 39 height 17
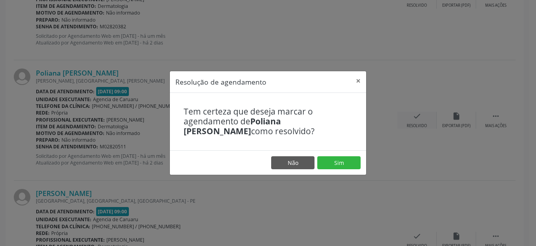
click at [329, 159] on button "Sim" at bounding box center [338, 162] width 43 height 13
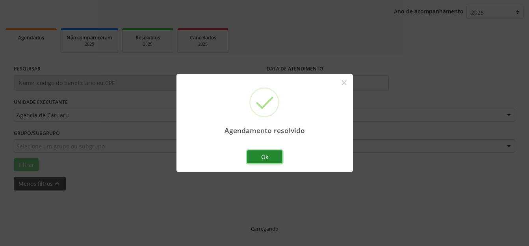
click at [273, 161] on button "Ok" at bounding box center [264, 157] width 35 height 13
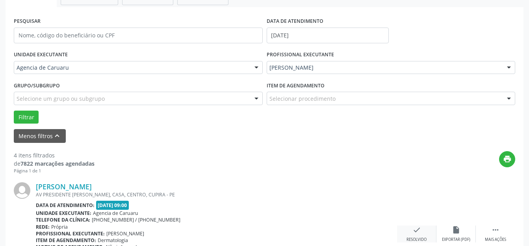
scroll to position [182, 0]
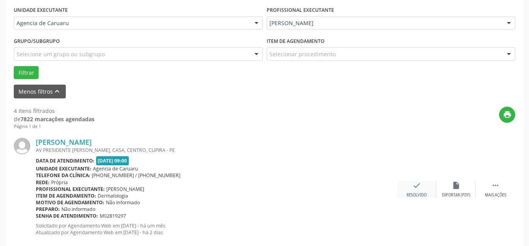
click at [413, 193] on div "Resolvido" at bounding box center [417, 196] width 20 height 6
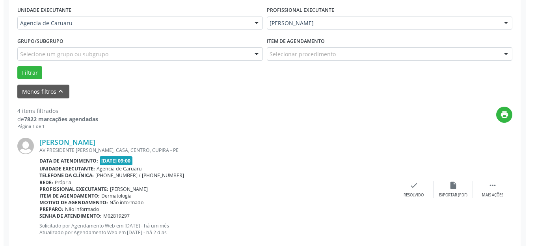
scroll to position [216, 0]
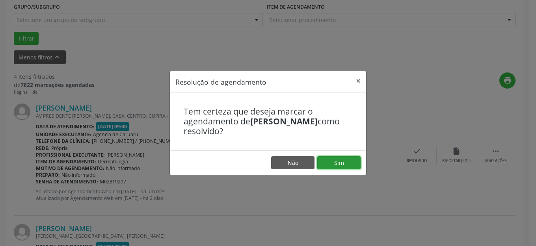
click at [340, 159] on button "Sim" at bounding box center [338, 162] width 43 height 13
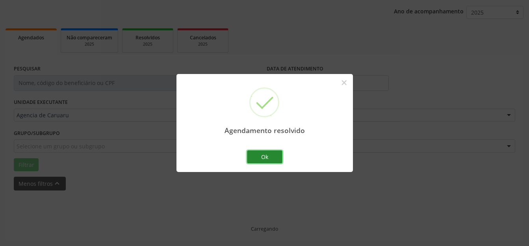
click at [270, 153] on button "Ok" at bounding box center [264, 157] width 35 height 13
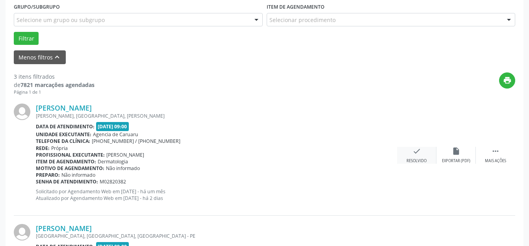
click at [407, 155] on div "check Resolvido" at bounding box center [416, 155] width 39 height 17
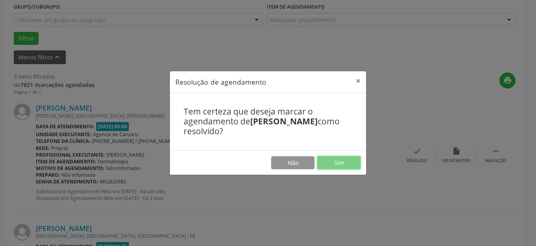
click at [351, 162] on button "Sim" at bounding box center [338, 162] width 43 height 13
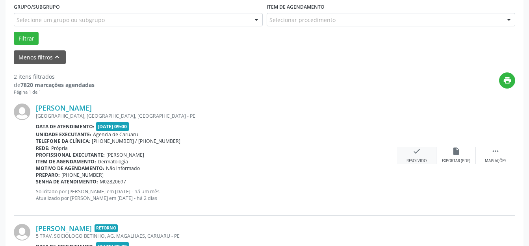
click at [411, 152] on div "check Resolvido" at bounding box center [416, 155] width 39 height 17
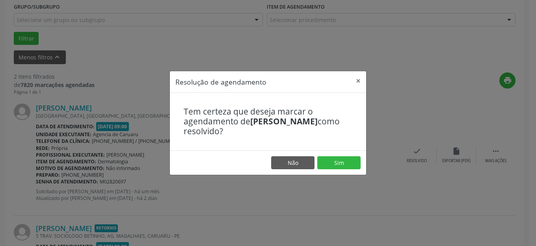
click at [338, 155] on footer "Não Sim" at bounding box center [268, 163] width 196 height 25
click at [336, 157] on button "Sim" at bounding box center [338, 162] width 43 height 13
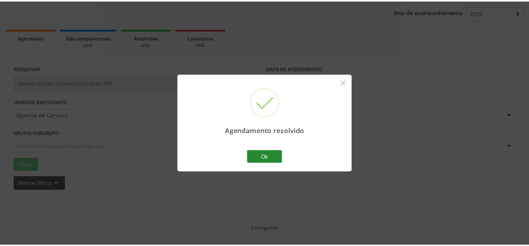
scroll to position [89, 0]
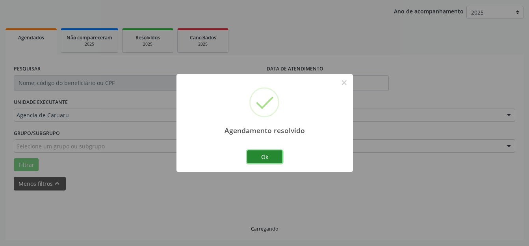
click at [277, 160] on button "Ok" at bounding box center [264, 157] width 35 height 13
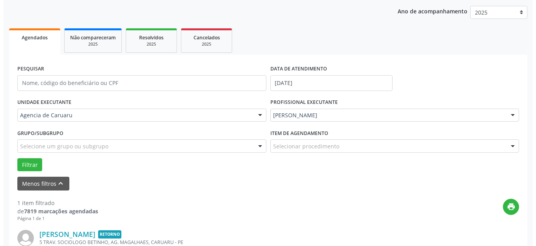
scroll to position [199, 0]
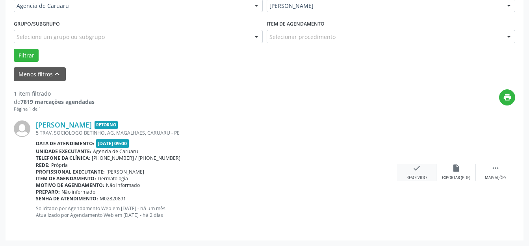
click at [418, 173] on div "check Resolvido" at bounding box center [416, 172] width 39 height 17
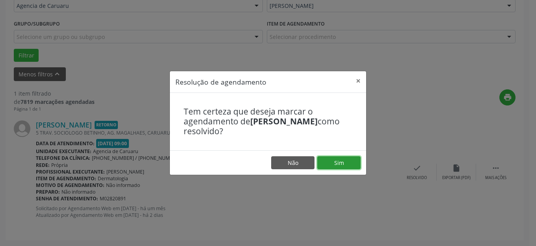
click at [350, 158] on button "Sim" at bounding box center [338, 162] width 43 height 13
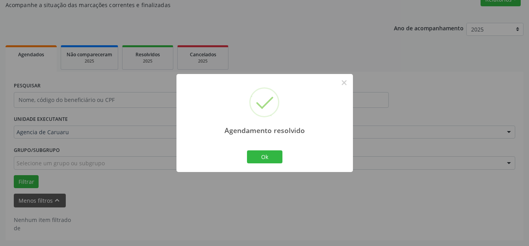
click at [285, 160] on div "Agendamento resolvido × Ok Cancel" at bounding box center [265, 123] width 177 height 98
click at [268, 157] on button "Ok" at bounding box center [264, 157] width 35 height 13
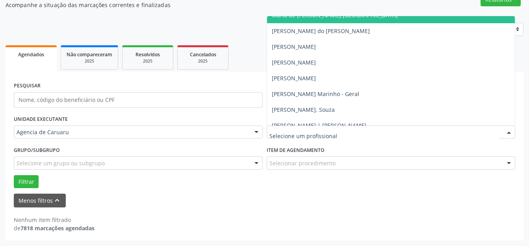
scroll to position [474, 0]
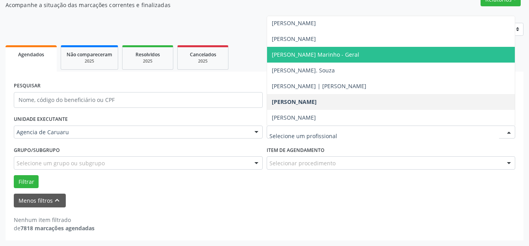
click at [303, 55] on span "[PERSON_NAME] Marinho - Geral" at bounding box center [315, 54] width 87 height 7
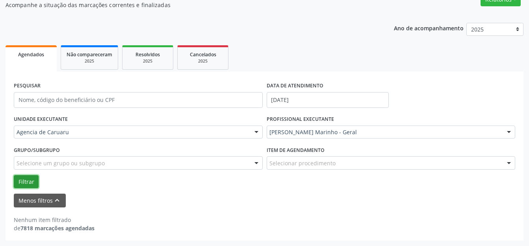
click at [23, 175] on button "Filtrar" at bounding box center [26, 181] width 25 height 13
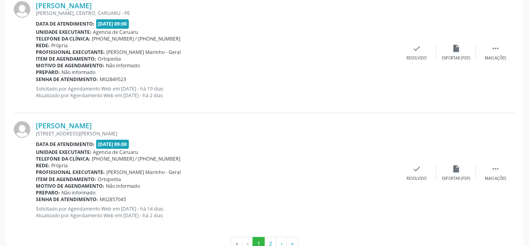
scroll to position [1906, 0]
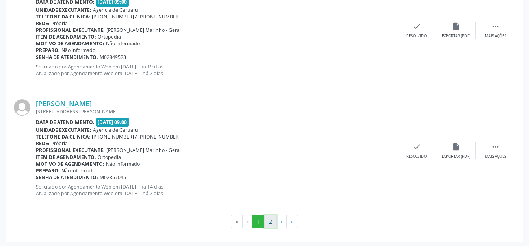
click at [270, 218] on button "2" at bounding box center [270, 221] width 12 height 13
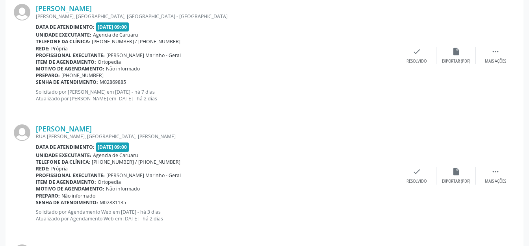
scroll to position [186, 0]
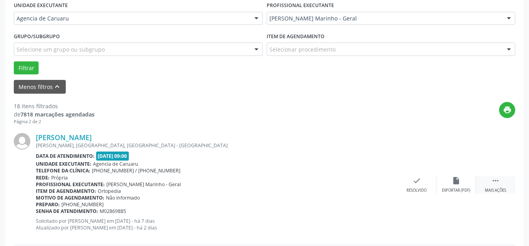
click at [504, 181] on div " Mais ações" at bounding box center [495, 185] width 39 height 17
click at [454, 184] on icon "alarm_off" at bounding box center [456, 181] width 9 height 9
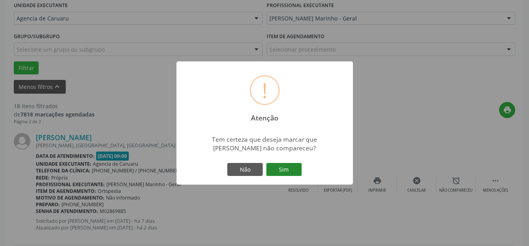
click at [291, 173] on button "Sim" at bounding box center [283, 169] width 35 height 13
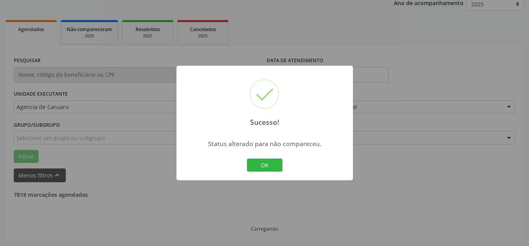
click at [287, 168] on div "Sucesso! × Status alterado para não compareceu. OK Cancel" at bounding box center [265, 123] width 177 height 115
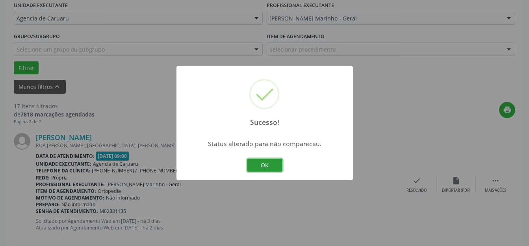
click at [264, 170] on button "OK" at bounding box center [264, 165] width 35 height 13
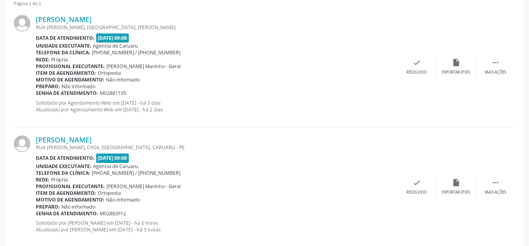
scroll to position [342, 0]
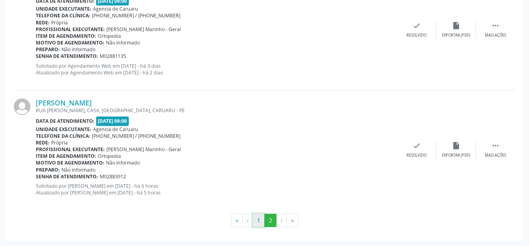
click at [255, 220] on button "1" at bounding box center [259, 220] width 12 height 13
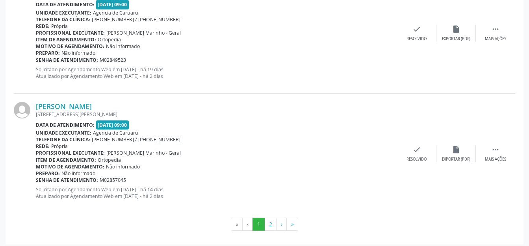
scroll to position [1906, 0]
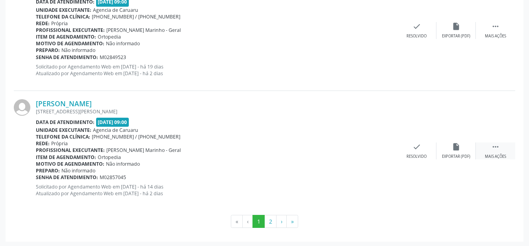
click at [488, 149] on div " Mais ações" at bounding box center [495, 151] width 39 height 17
click at [469, 147] on div "alarm_off Não compareceu" at bounding box center [456, 151] width 39 height 17
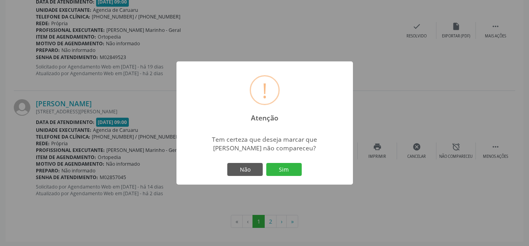
click at [304, 173] on div "! Atenção × Tem certeza que deseja marcar que [PERSON_NAME] não compareceu? Não…" at bounding box center [265, 123] width 177 height 124
click at [288, 171] on button "Sim" at bounding box center [283, 169] width 35 height 13
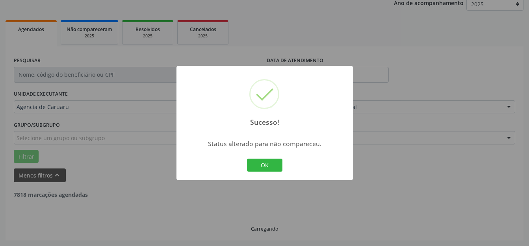
scroll to position [98, 0]
click at [268, 166] on button "OK" at bounding box center [264, 165] width 35 height 13
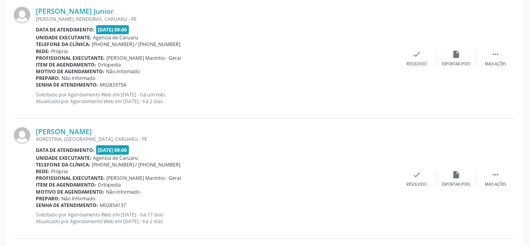
scroll to position [1438, 0]
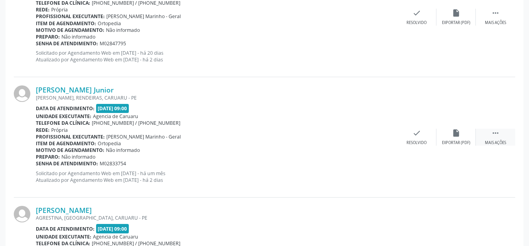
click at [498, 138] on div " Mais ações" at bounding box center [495, 137] width 39 height 17
click at [472, 136] on div "alarm_off Não compareceu" at bounding box center [456, 137] width 39 height 17
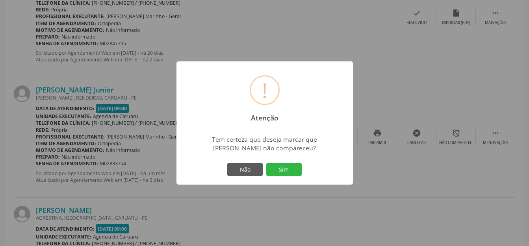
click at [298, 172] on button "Sim" at bounding box center [283, 169] width 35 height 13
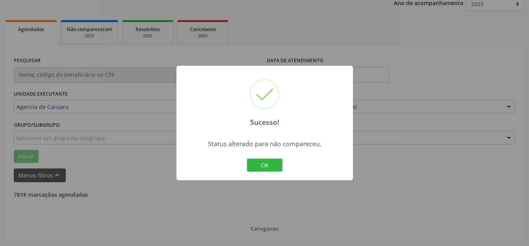
scroll to position [98, 0]
click at [270, 164] on button "OK" at bounding box center [264, 165] width 35 height 13
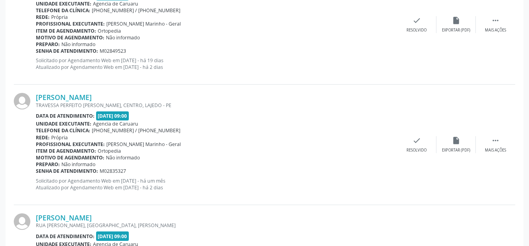
scroll to position [1438, 0]
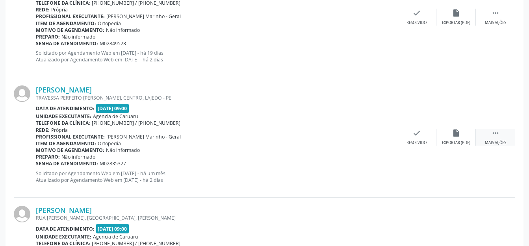
click at [511, 135] on div " Mais ações" at bounding box center [495, 137] width 39 height 17
click at [464, 137] on div "alarm_off Não compareceu" at bounding box center [456, 137] width 39 height 17
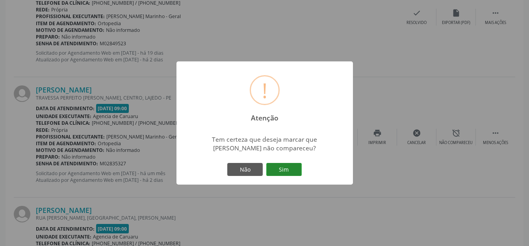
click at [289, 171] on button "Sim" at bounding box center [283, 169] width 35 height 13
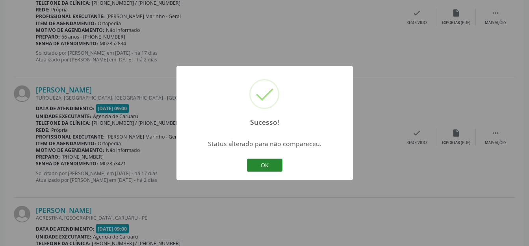
click at [271, 164] on button "OK" at bounding box center [264, 165] width 35 height 13
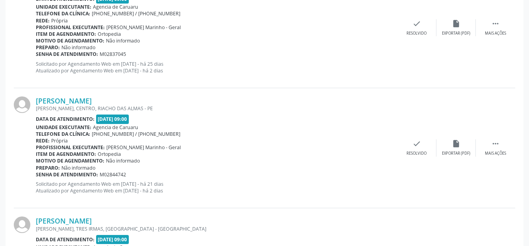
scroll to position [423, 0]
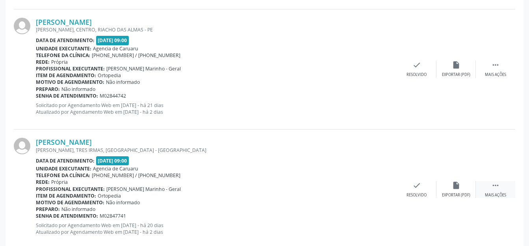
click at [493, 188] on icon "" at bounding box center [495, 185] width 9 height 9
click at [456, 198] on div "Não compareceu" at bounding box center [456, 196] width 34 height 6
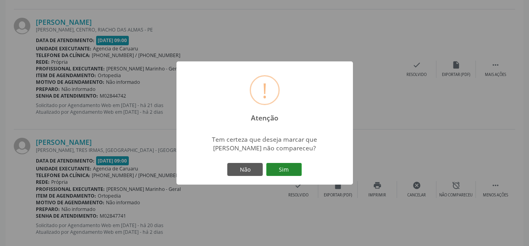
click at [300, 170] on button "Sim" at bounding box center [283, 169] width 35 height 13
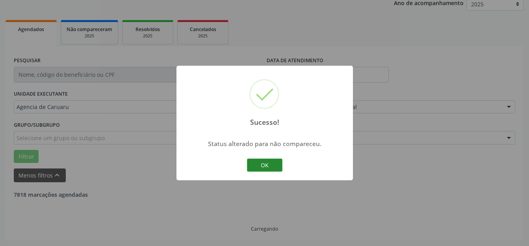
scroll to position [98, 0]
click at [264, 172] on div "OK Cancel" at bounding box center [264, 165] width 39 height 17
click at [276, 165] on button "OK" at bounding box center [264, 165] width 35 height 13
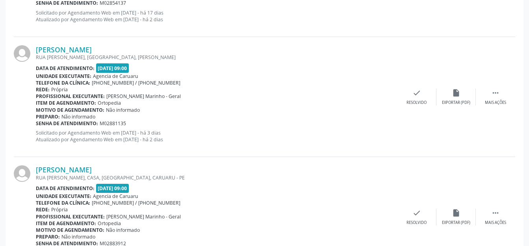
scroll to position [1642, 0]
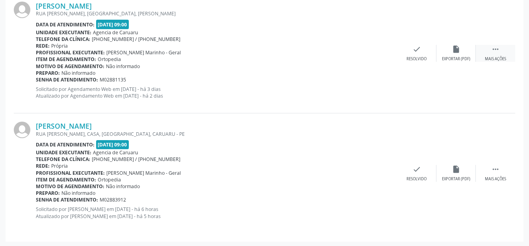
click at [494, 52] on icon "" at bounding box center [495, 49] width 9 height 9
click at [458, 45] on icon "alarm_off" at bounding box center [456, 49] width 9 height 9
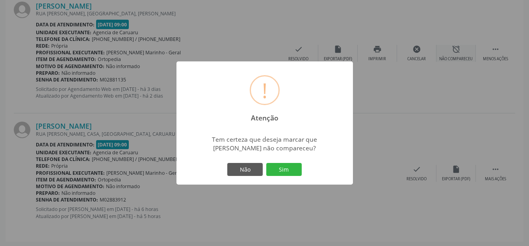
click at [277, 164] on button "Sim" at bounding box center [283, 169] width 35 height 13
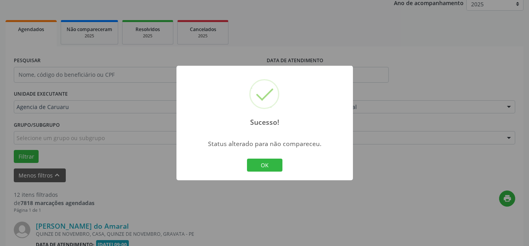
scroll to position [1522, 0]
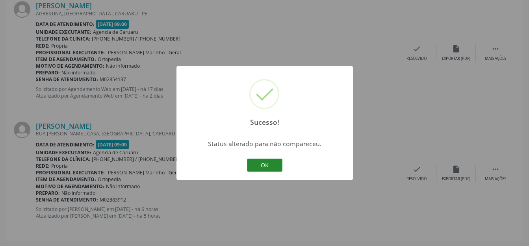
click at [271, 166] on button "OK" at bounding box center [264, 165] width 35 height 13
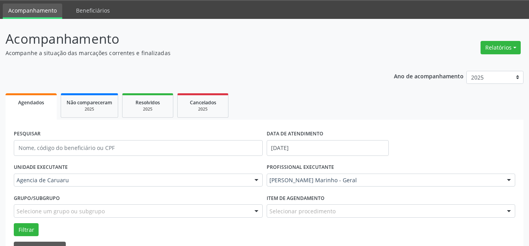
scroll to position [143, 0]
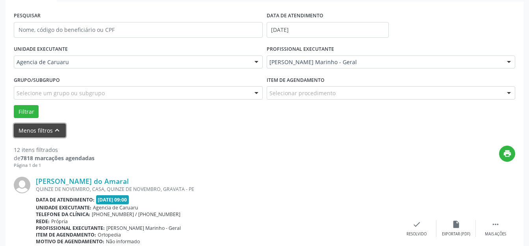
click at [41, 135] on button "Menos filtros keyboard_arrow_up" at bounding box center [40, 131] width 52 height 14
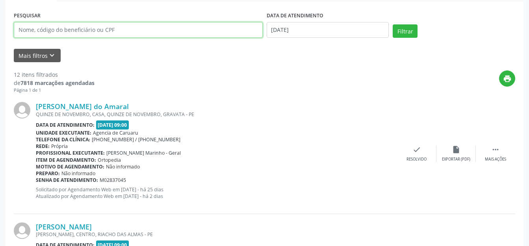
click at [152, 31] on input "text" at bounding box center [138, 30] width 249 height 16
paste input "EMANOEL [PERSON_NAME]"
type input "EMANOEL [PERSON_NAME]"
click at [327, 22] on input "[DATE]" at bounding box center [328, 30] width 123 height 16
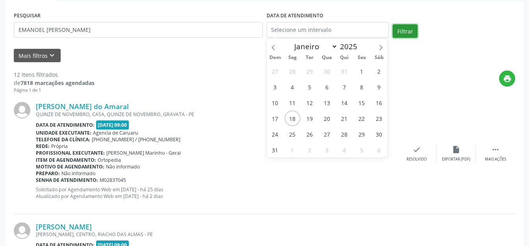
click at [397, 32] on button "Filtrar" at bounding box center [405, 30] width 25 height 13
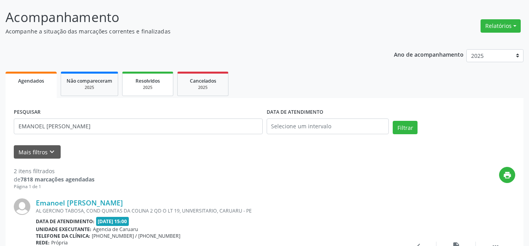
scroll to position [0, 0]
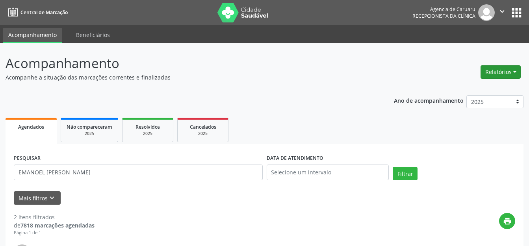
click at [485, 69] on button "Relatórios" at bounding box center [501, 71] width 40 height 13
click at [475, 85] on link "Agendamentos" at bounding box center [479, 89] width 85 height 11
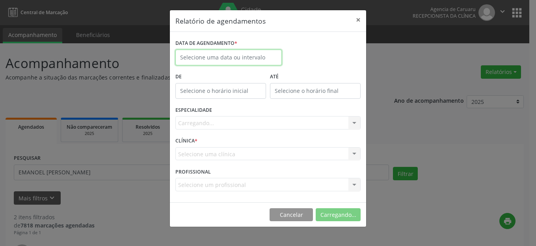
click at [218, 62] on body "Central de Marcação Agencia de [GEOGRAPHIC_DATA] Recepcionista da clínica  Con…" at bounding box center [268, 123] width 536 height 246
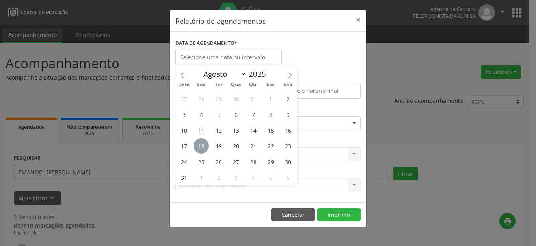
click at [207, 146] on span "18" at bounding box center [201, 145] width 15 height 15
type input "[DATE]"
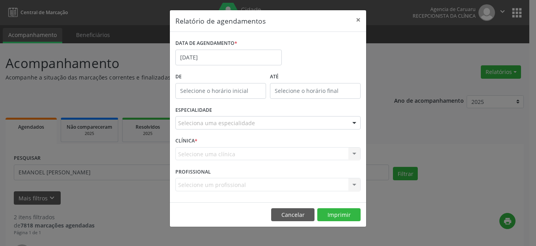
click at [240, 119] on div "Seleciona uma especialidade" at bounding box center [267, 122] width 185 height 13
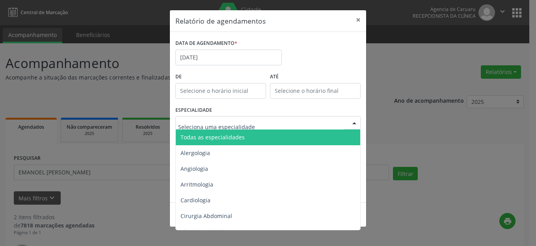
click at [237, 138] on span "Todas as especialidades" at bounding box center [213, 137] width 64 height 7
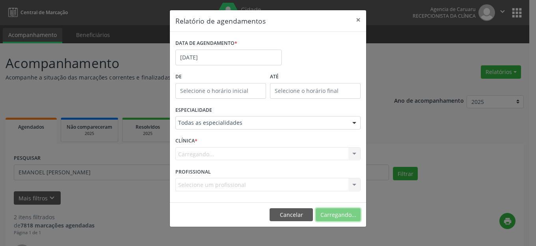
click at [341, 214] on button "Carregando..." at bounding box center [338, 214] width 45 height 13
click at [358, 18] on button "×" at bounding box center [358, 19] width 16 height 19
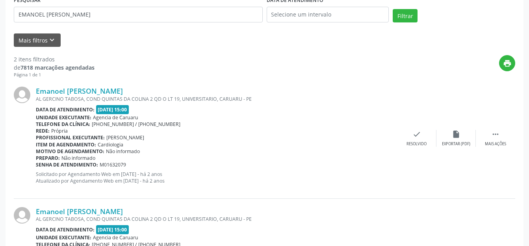
scroll to position [244, 0]
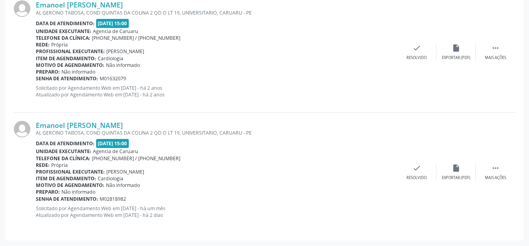
click at [164, 217] on p "Solicitado por Agendamento Web em [DATE] - há um mês Atualizado por Agendamento…" at bounding box center [216, 211] width 361 height 13
click at [164, 216] on p "Solicitado por Agendamento Web em [DATE] - há um mês Atualizado por Agendamento…" at bounding box center [216, 211] width 361 height 13
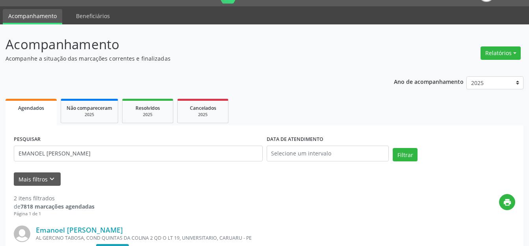
scroll to position [8, 0]
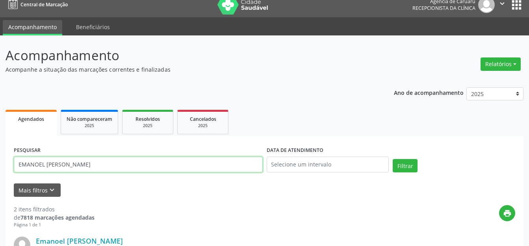
drag, startPoint x: 7, startPoint y: 164, endPoint x: 0, endPoint y: 167, distance: 7.6
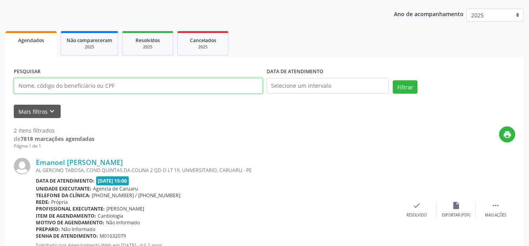
scroll to position [166, 0]
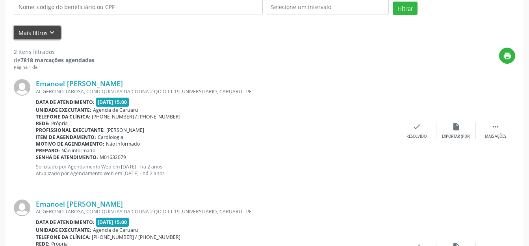
click at [48, 30] on icon "keyboard_arrow_down" at bounding box center [52, 32] width 9 height 9
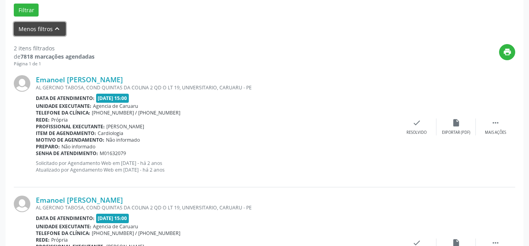
scroll to position [126, 0]
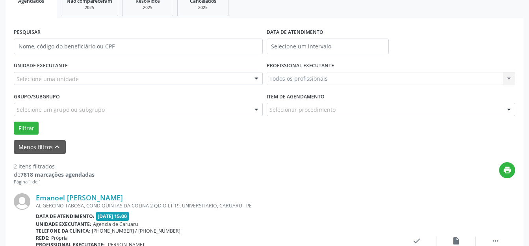
click at [296, 76] on div "Todos os profissionais Todos os profissionais [PERSON_NAME] [PERSON_NAME] [PERS…" at bounding box center [391, 78] width 249 height 13
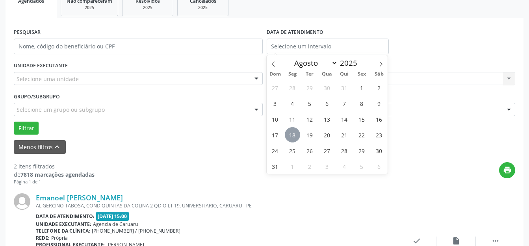
drag, startPoint x: 293, startPoint y: 132, endPoint x: 290, endPoint y: 94, distance: 37.5
click at [292, 132] on span "18" at bounding box center [292, 134] width 15 height 15
type input "[DATE]"
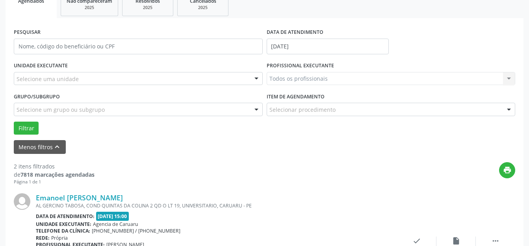
click at [295, 73] on div "Todos os profissionais Todos os profissionais [PERSON_NAME] [PERSON_NAME] [PERS…" at bounding box center [391, 78] width 249 height 13
click at [205, 82] on div "Selecione uma unidade" at bounding box center [138, 78] width 249 height 13
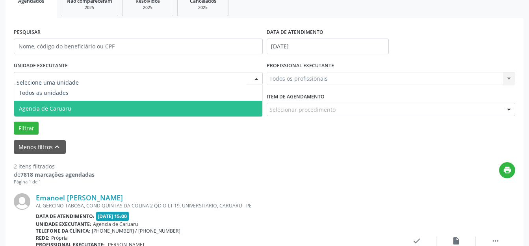
click at [129, 109] on span "Agencia de Caruaru" at bounding box center [138, 109] width 248 height 16
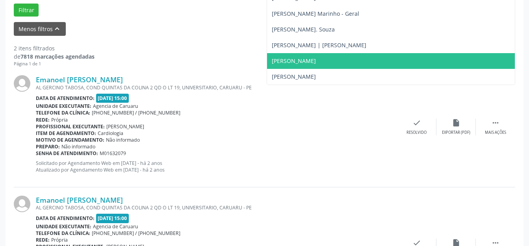
scroll to position [387, 0]
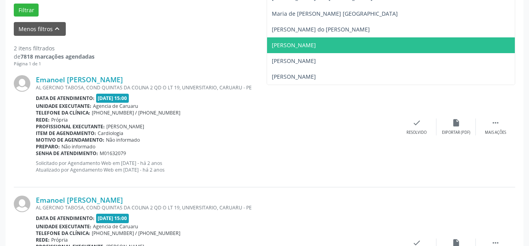
click at [292, 50] on span "[PERSON_NAME]" at bounding box center [391, 45] width 248 height 16
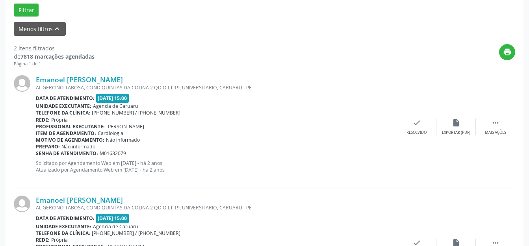
click at [235, 51] on div "print" at bounding box center [305, 55] width 421 height 23
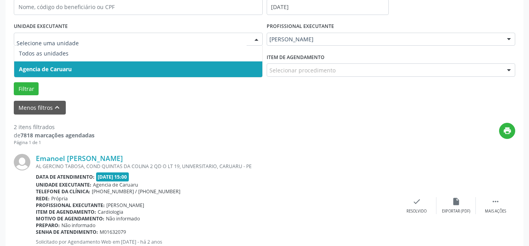
click at [127, 74] on span "Agencia de Caruaru" at bounding box center [138, 69] width 248 height 16
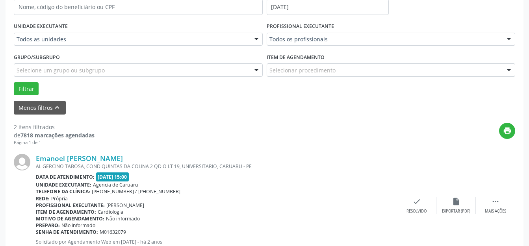
click at [303, 46] on div "PROFISSIONAL EXECUTANTE Todos os profissionais Todos os profissionais [PERSON_N…" at bounding box center [391, 35] width 253 height 31
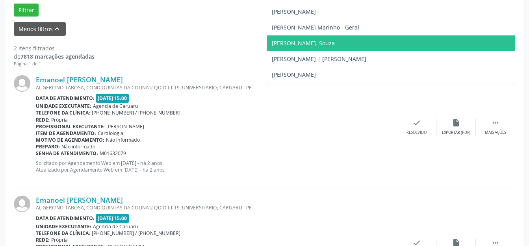
scroll to position [465, 0]
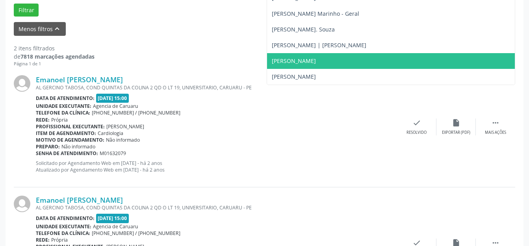
click at [300, 60] on span "[PERSON_NAME]" at bounding box center [294, 60] width 44 height 7
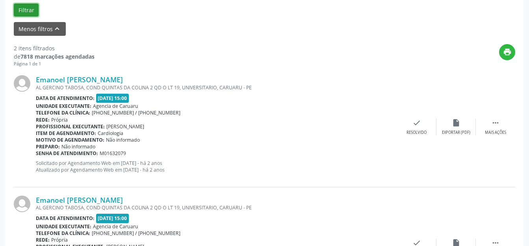
click at [31, 7] on button "Filtrar" at bounding box center [26, 10] width 25 height 13
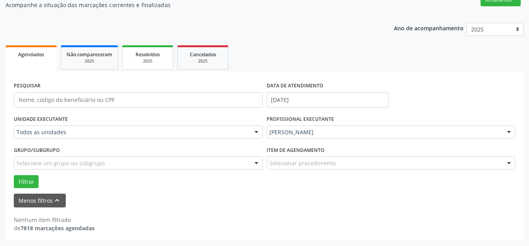
scroll to position [73, 0]
click at [312, 126] on div "[PERSON_NAME]" at bounding box center [391, 132] width 249 height 13
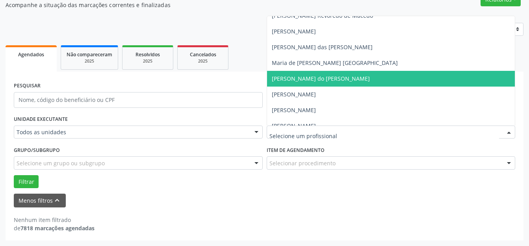
scroll to position [347, 0]
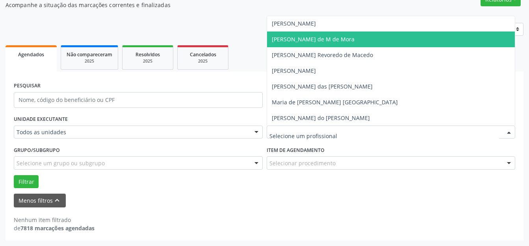
click at [170, 188] on div "Filtrar" at bounding box center [265, 181] width 506 height 13
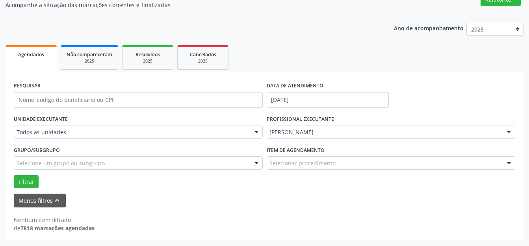
scroll to position [0, 0]
